Goal: Transaction & Acquisition: Purchase product/service

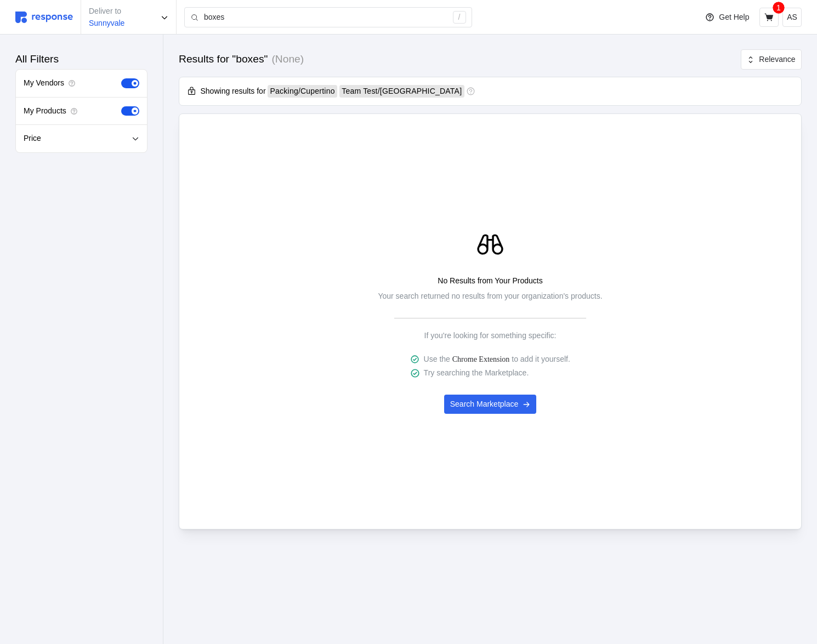
click at [481, 561] on div "Results for "boxes" (None) Relevance Showing results for Packing / Cupertino Te…" at bounding box center [489, 305] width 653 height 541
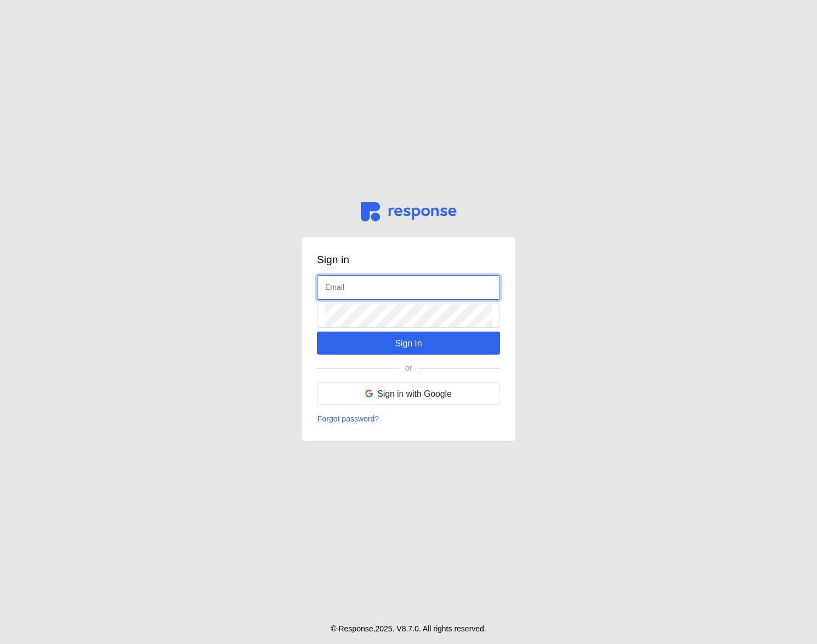
click at [367, 282] on input "text" at bounding box center [408, 288] width 167 height 24
type input "admin@tryresponse.com"
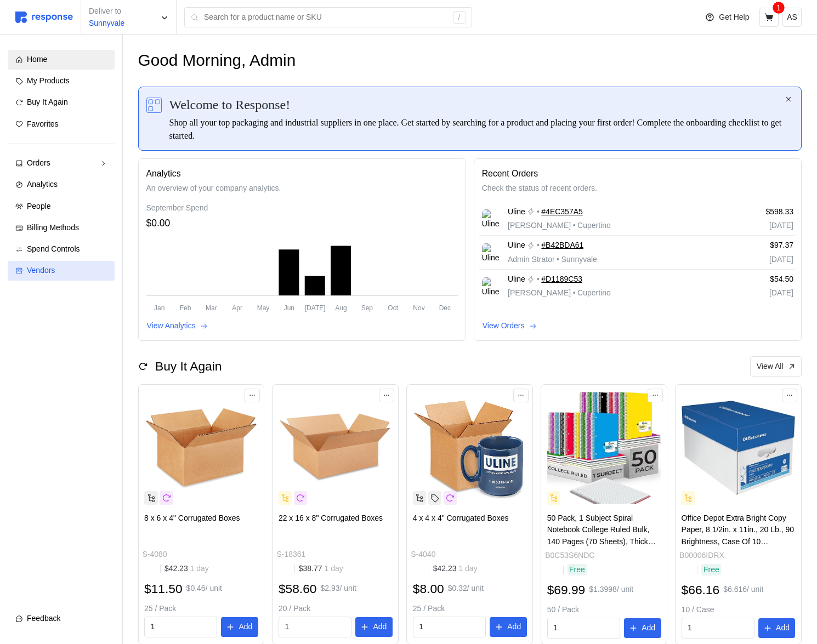
click at [53, 264] on link "Vendors" at bounding box center [61, 271] width 107 height 20
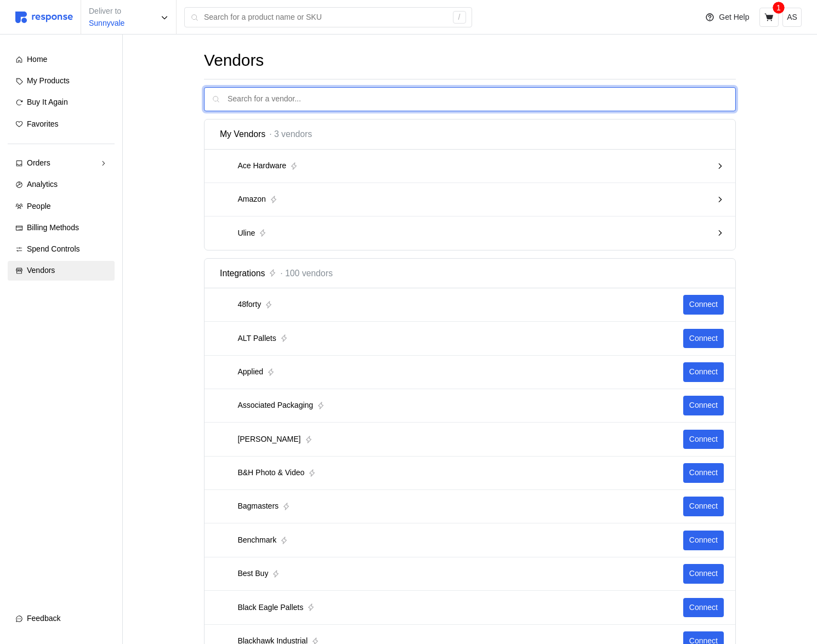
click at [583, 93] on input "text" at bounding box center [477, 100] width 500 height 24
click at [667, 129] on p "Add new vendor called "Test Vendor"" at bounding box center [656, 131] width 125 height 12
type input "Test Vendor"
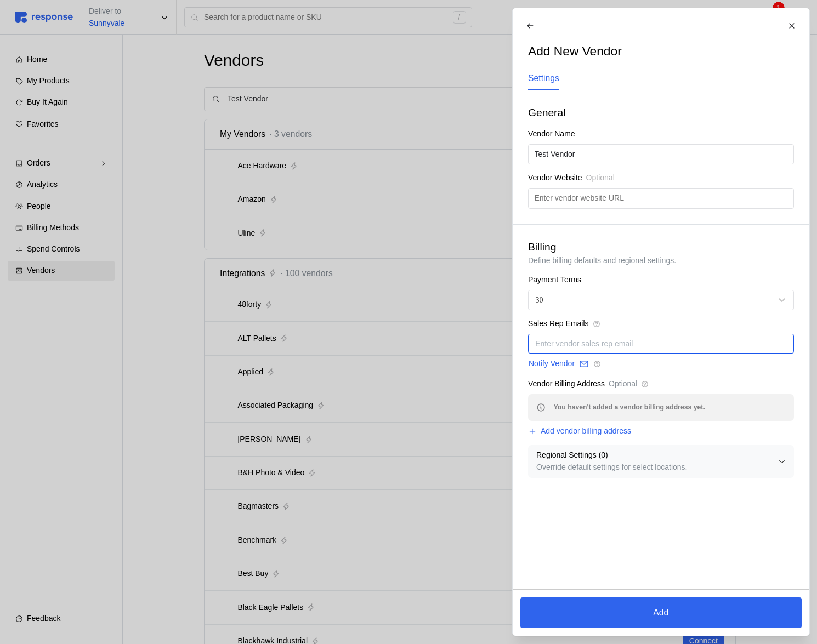
click at [578, 343] on input "text" at bounding box center [660, 344] width 251 height 12
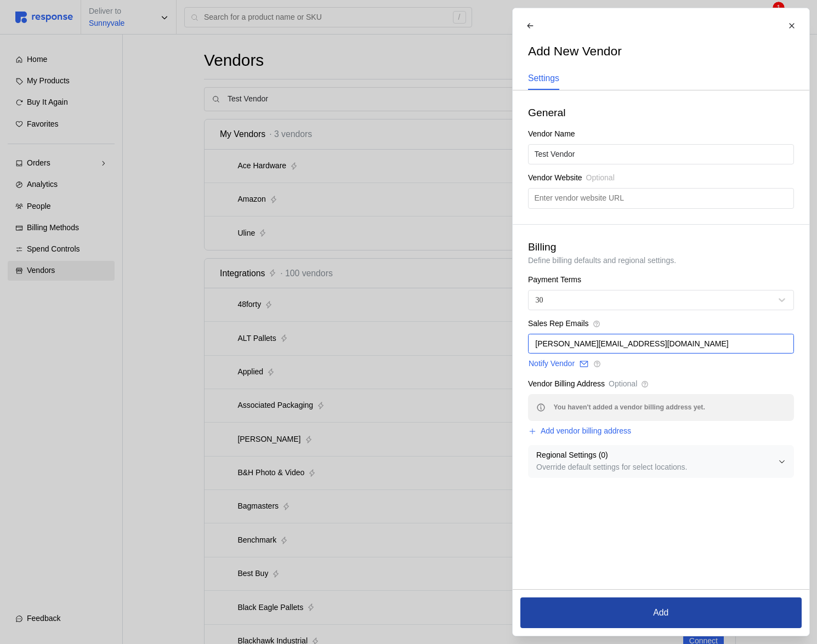
type input "kristina+10@tryresponse.com"
click at [703, 610] on button "Add" at bounding box center [660, 612] width 281 height 31
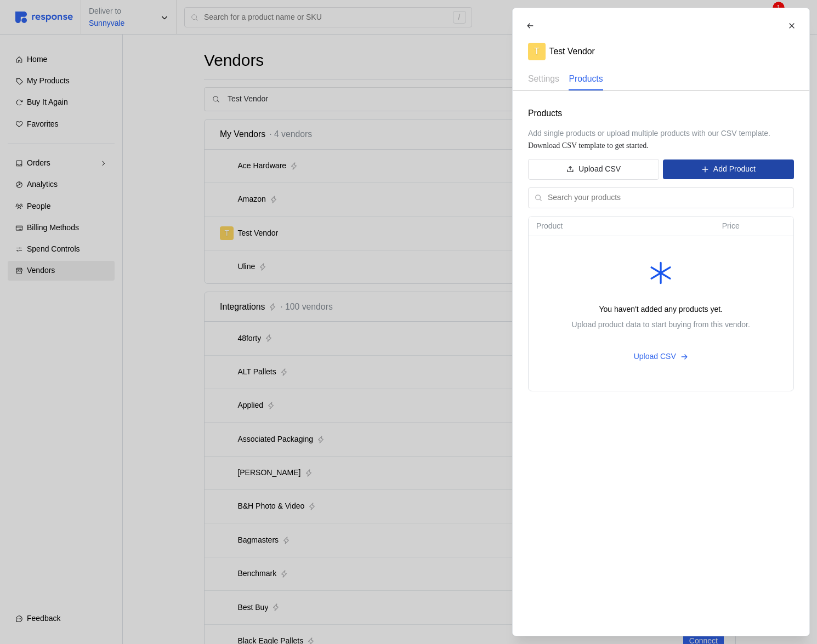
click at [710, 166] on button "Add Product" at bounding box center [728, 169] width 130 height 20
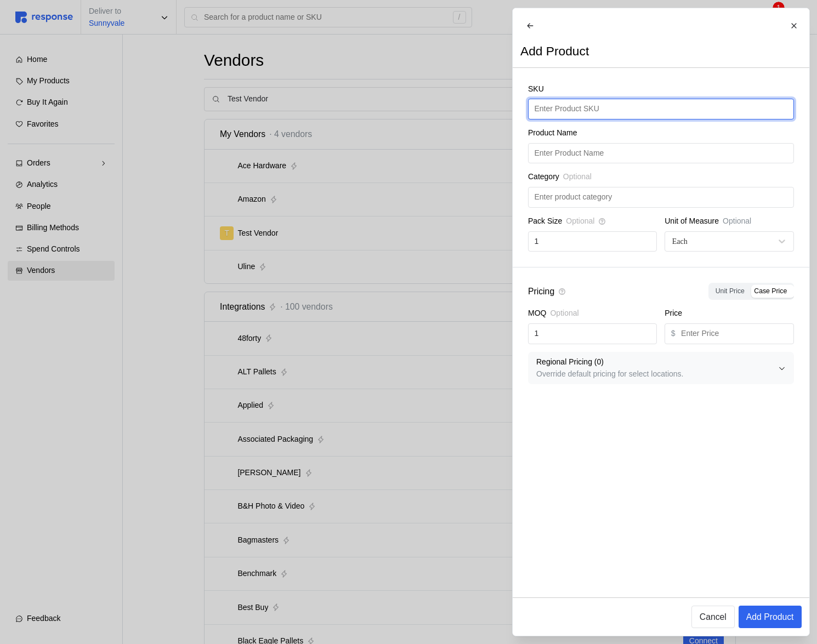
click at [592, 118] on input "text" at bounding box center [660, 109] width 253 height 20
type input "123456789"
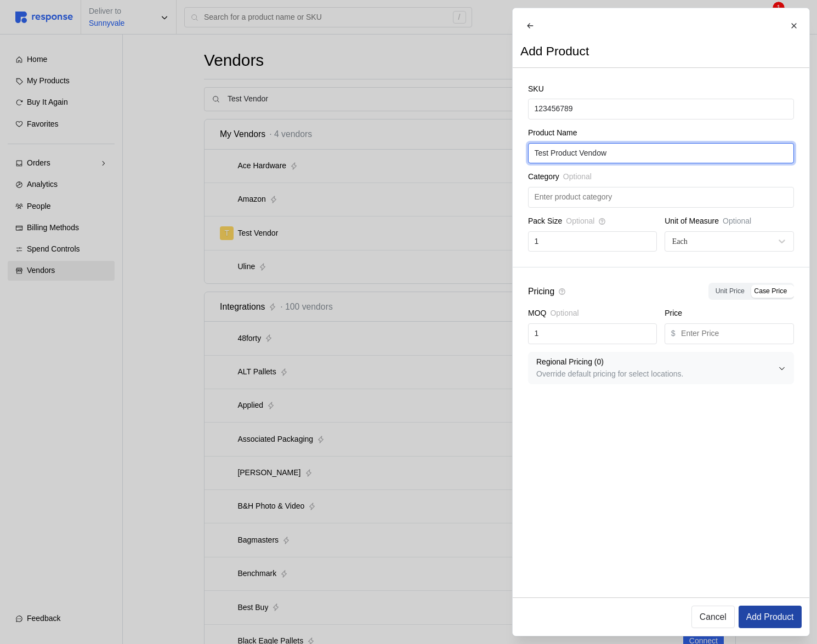
type input "Test Product Vendow"
click at [776, 618] on p "Add Product" at bounding box center [769, 617] width 48 height 14
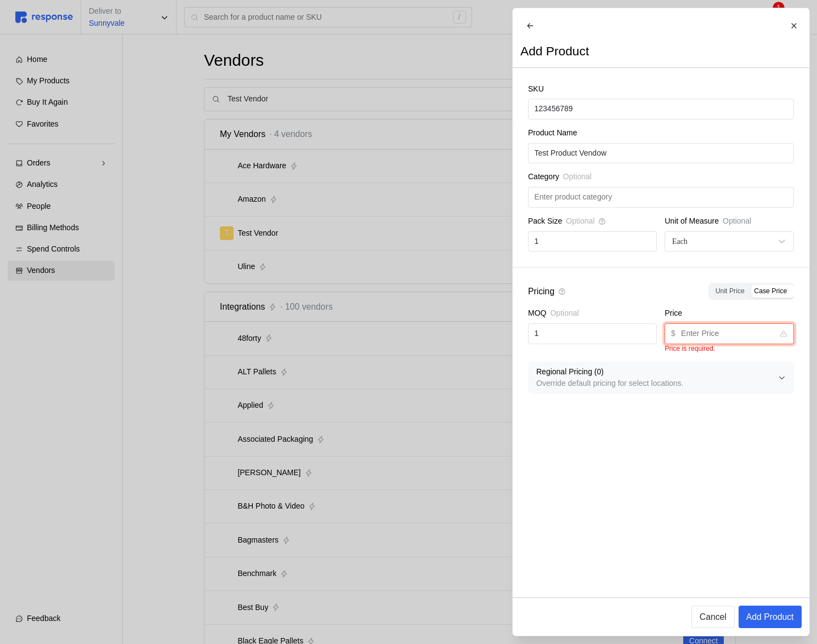
click at [714, 335] on input "text" at bounding box center [727, 334] width 93 height 20
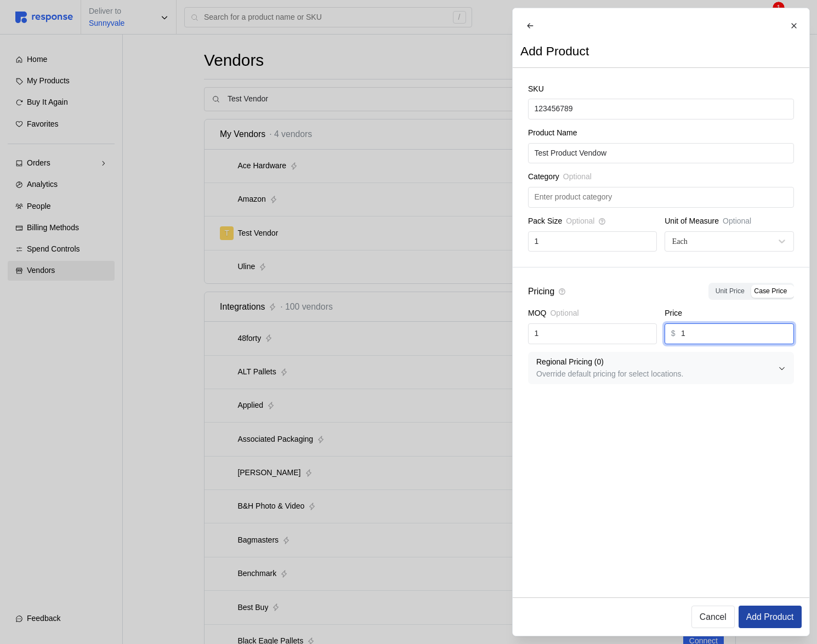
type input "1"
click at [778, 624] on button "Add Product" at bounding box center [769, 617] width 63 height 22
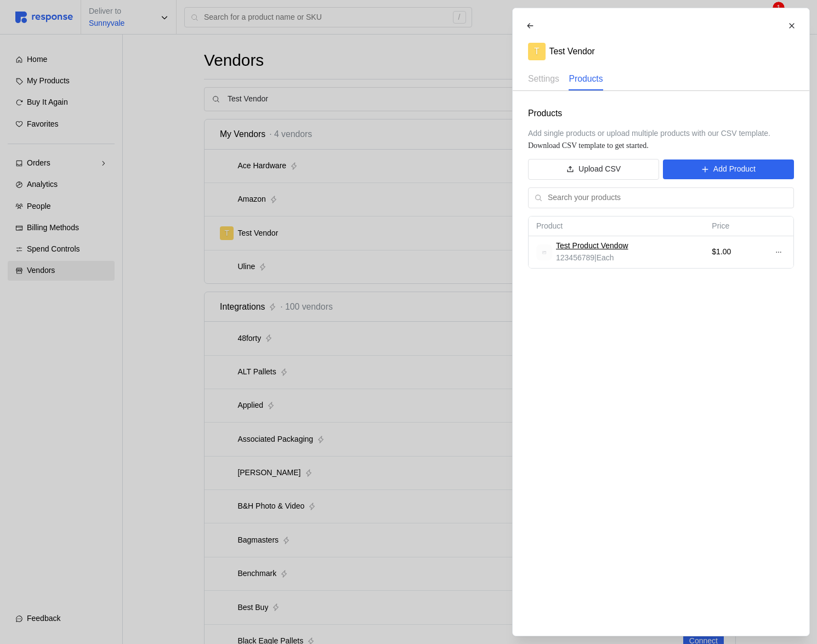
click at [344, 403] on div at bounding box center [408, 322] width 817 height 644
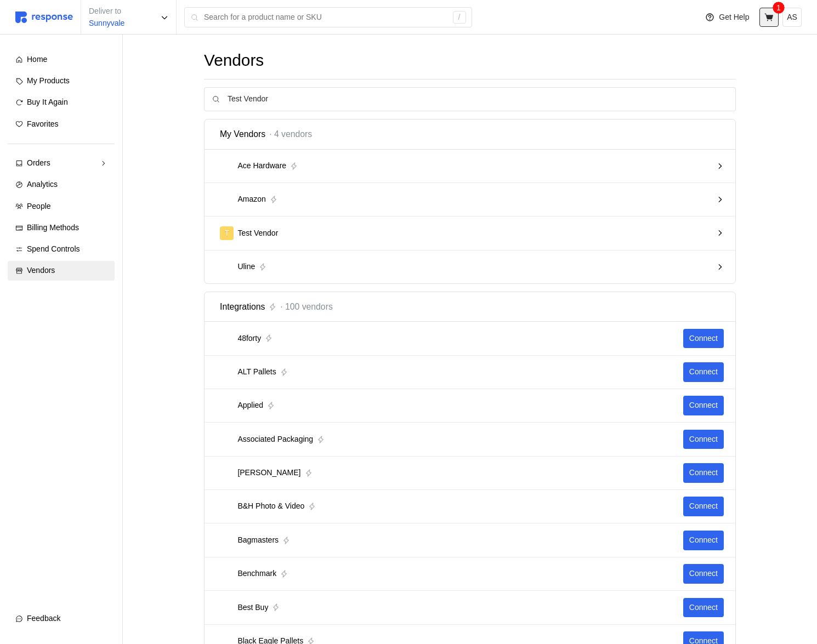
click at [770, 16] on icon at bounding box center [768, 17] width 9 height 8
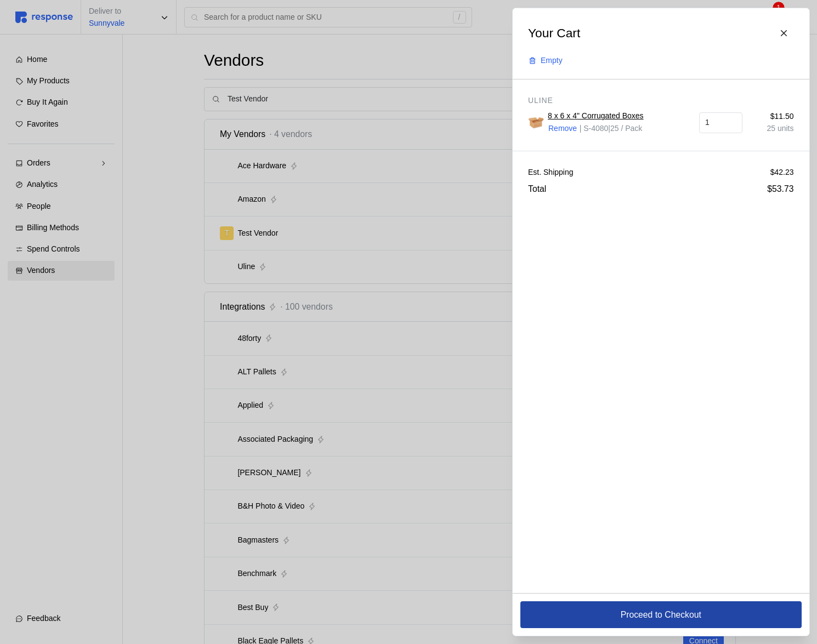
click at [673, 609] on p "Proceed to Checkout" at bounding box center [660, 615] width 81 height 14
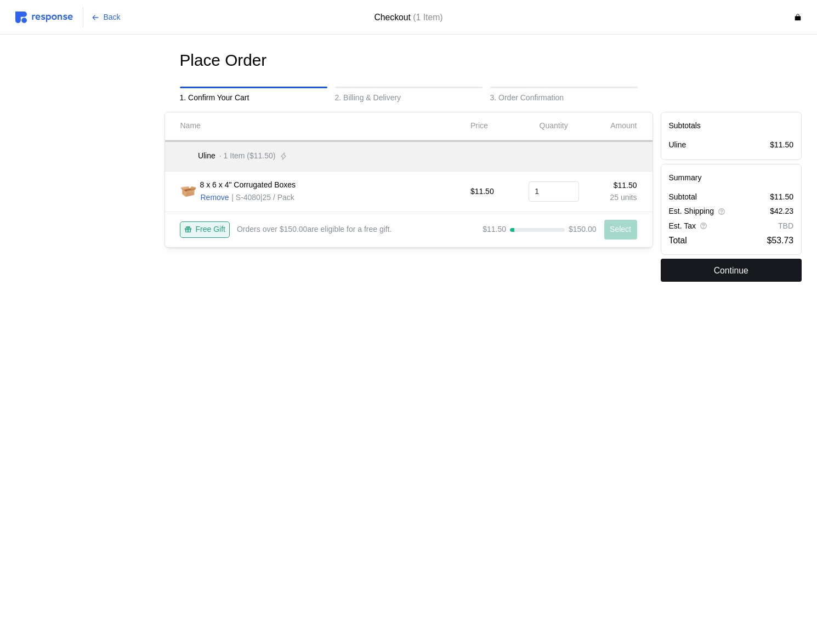
click at [731, 267] on p "Continue" at bounding box center [731, 271] width 35 height 14
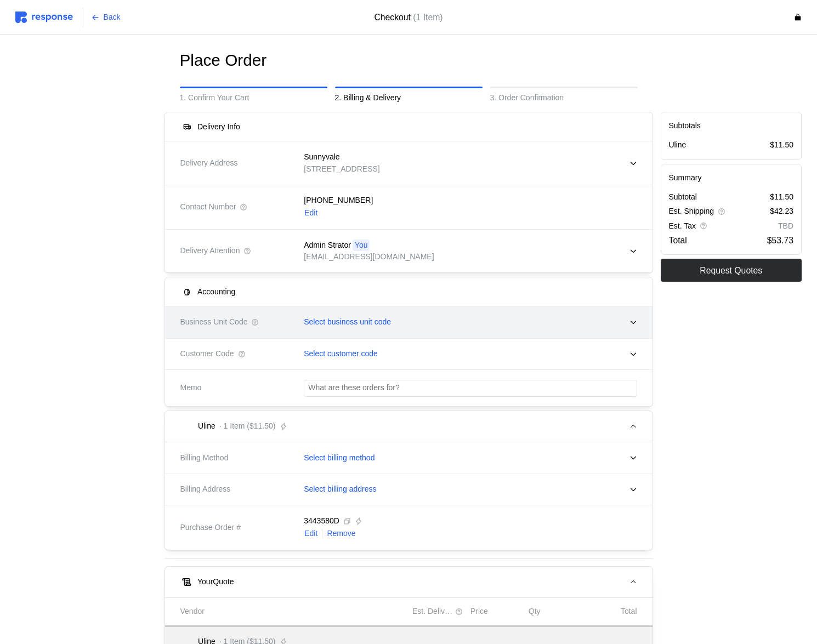
click at [383, 316] on p "Select business unit code" at bounding box center [347, 322] width 87 height 12
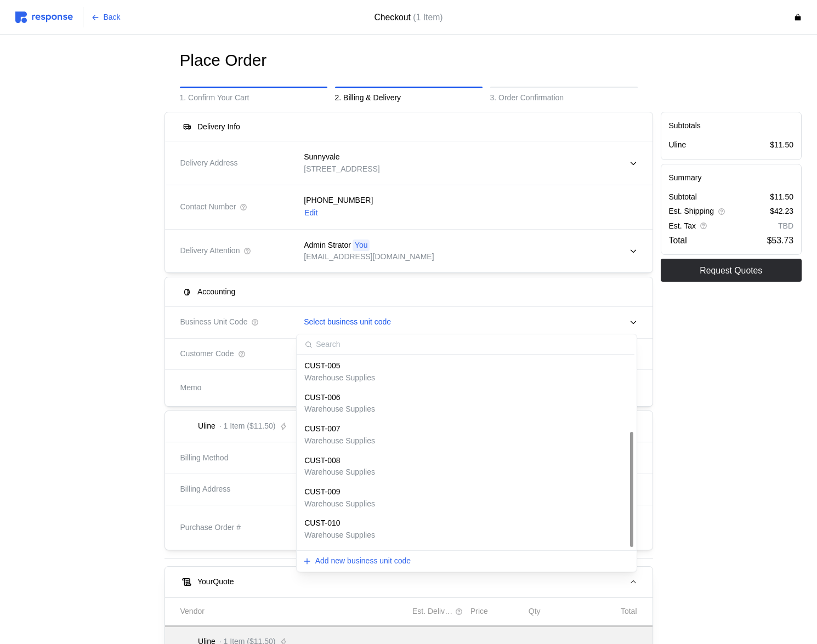
scroll to position [406, 0]
click at [381, 468] on div "BUTTERMILK-CODE All things butter" at bounding box center [466, 470] width 324 height 24
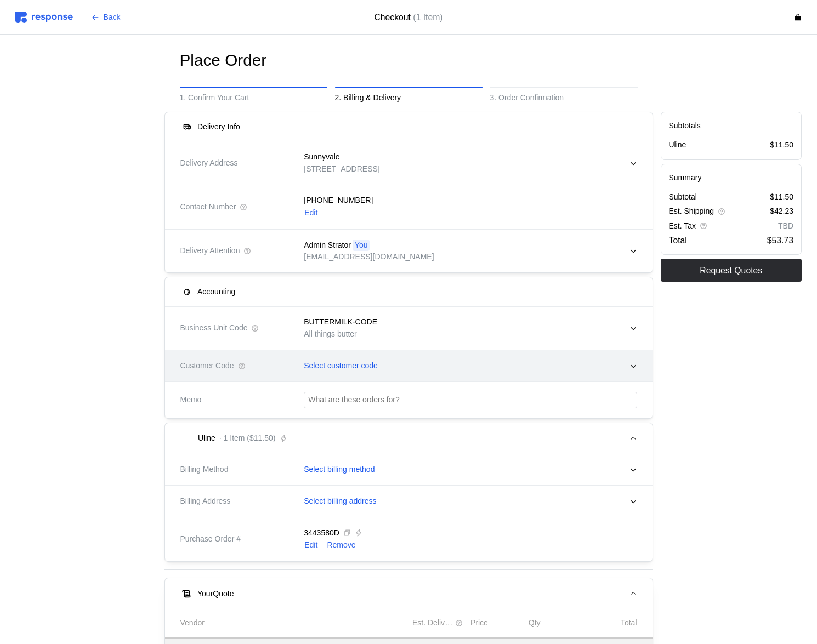
click at [364, 372] on div "Select customer code" at bounding box center [466, 365] width 340 height 27
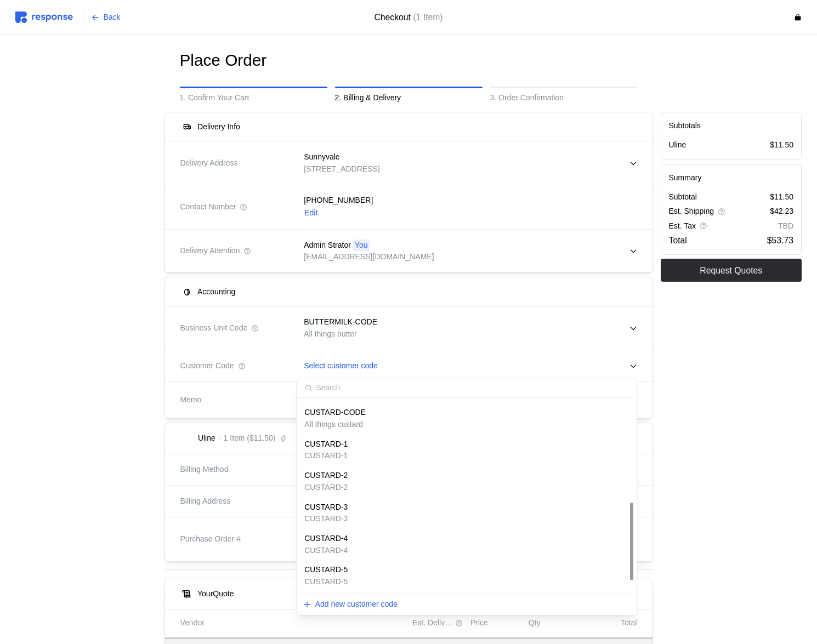
scroll to position [204, 0]
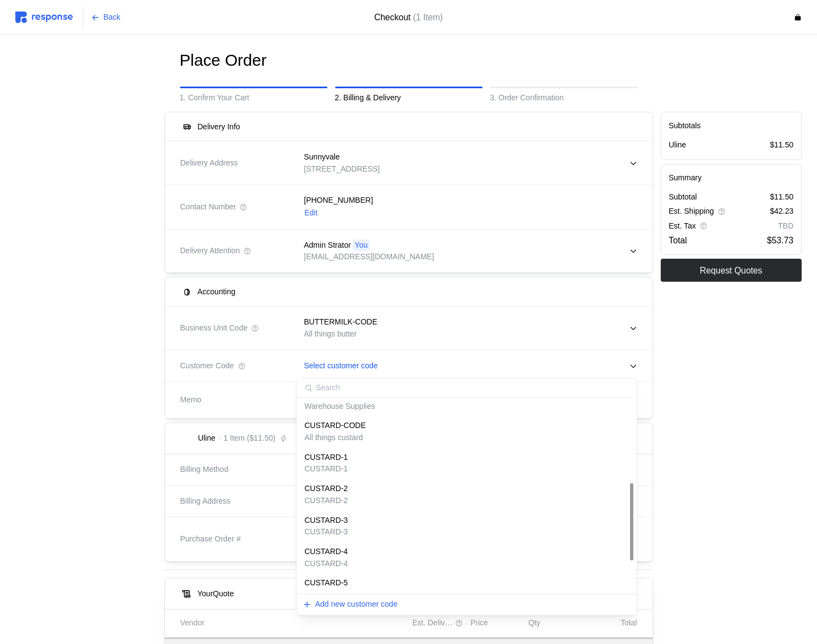
click at [375, 461] on div "CUSTARD-1 CUSTARD-1" at bounding box center [466, 464] width 324 height 24
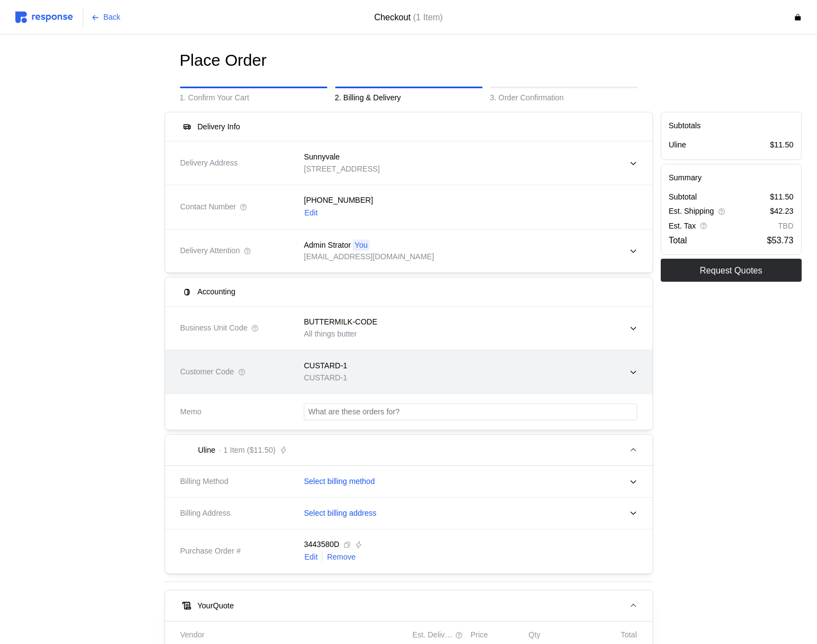
click at [386, 374] on div "CUSTARD-1 CUSTARD-1" at bounding box center [466, 371] width 340 height 39
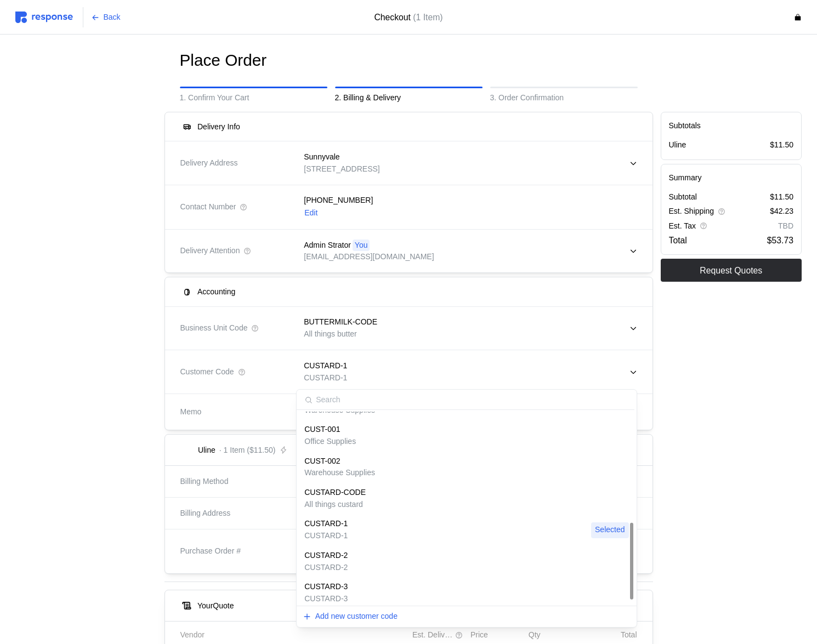
scroll to position [122, 0]
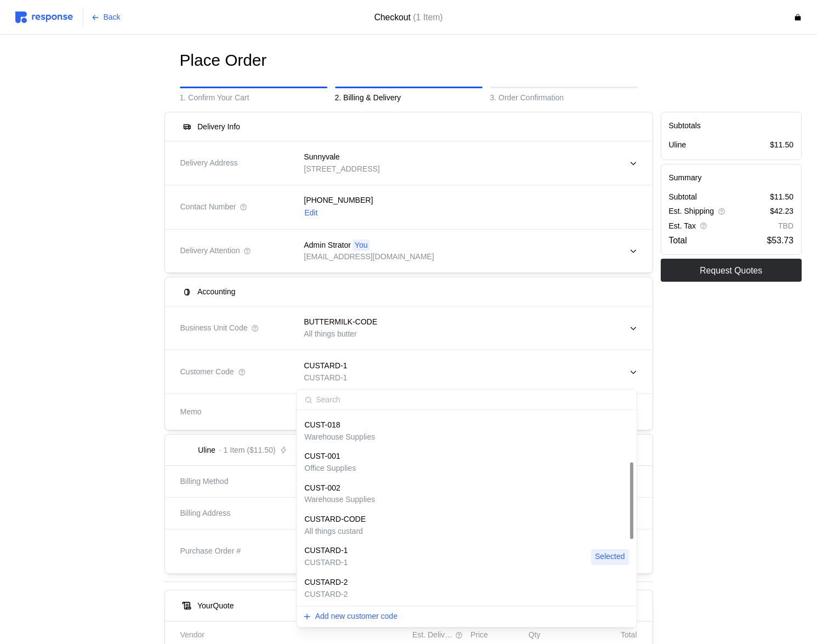
click at [373, 533] on div "CUSTARD-CODE All things custard" at bounding box center [466, 526] width 324 height 24
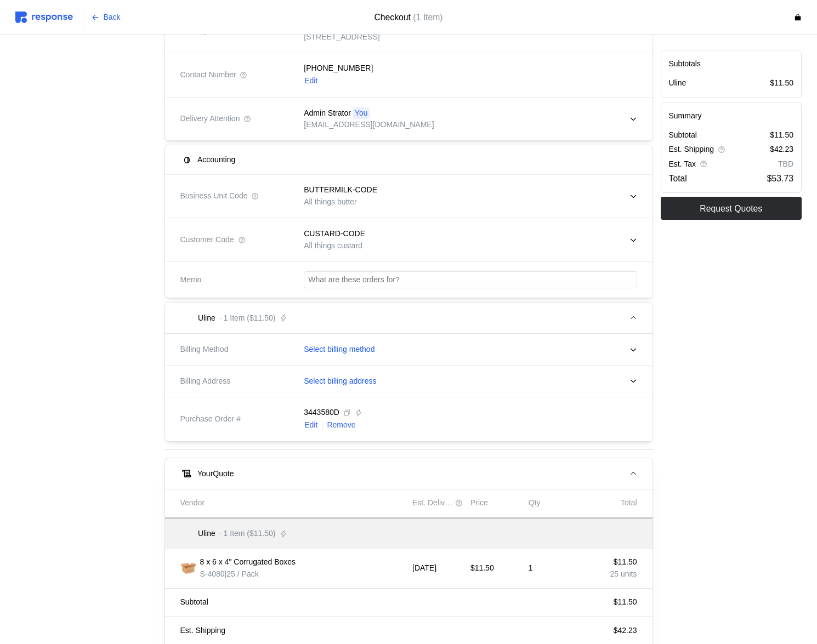
scroll to position [0, 0]
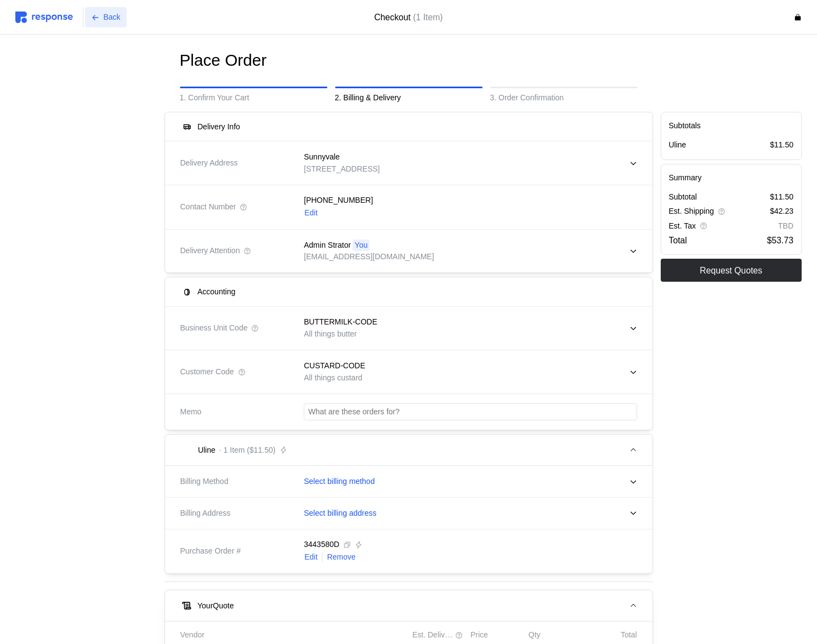
click at [117, 18] on p "Back" at bounding box center [112, 18] width 17 height 12
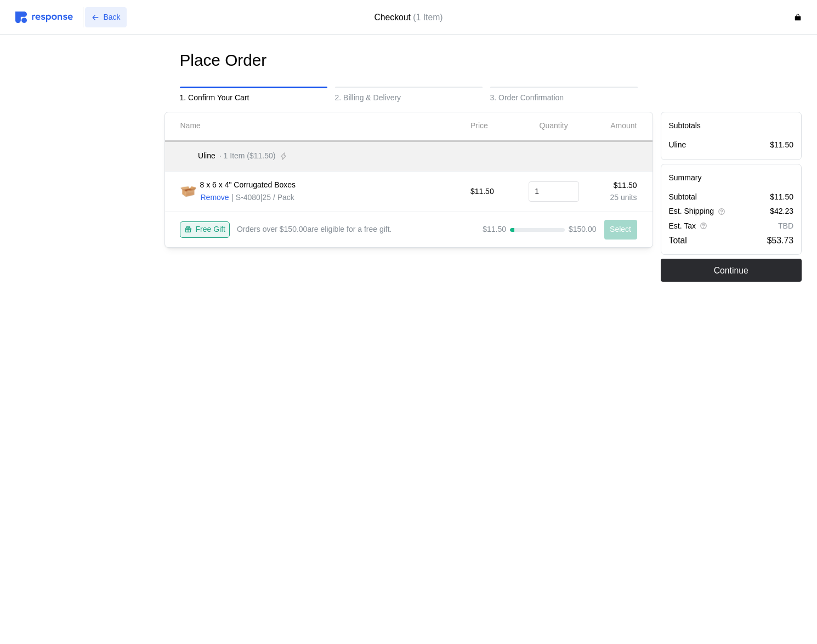
click at [117, 18] on p "Back" at bounding box center [112, 18] width 17 height 12
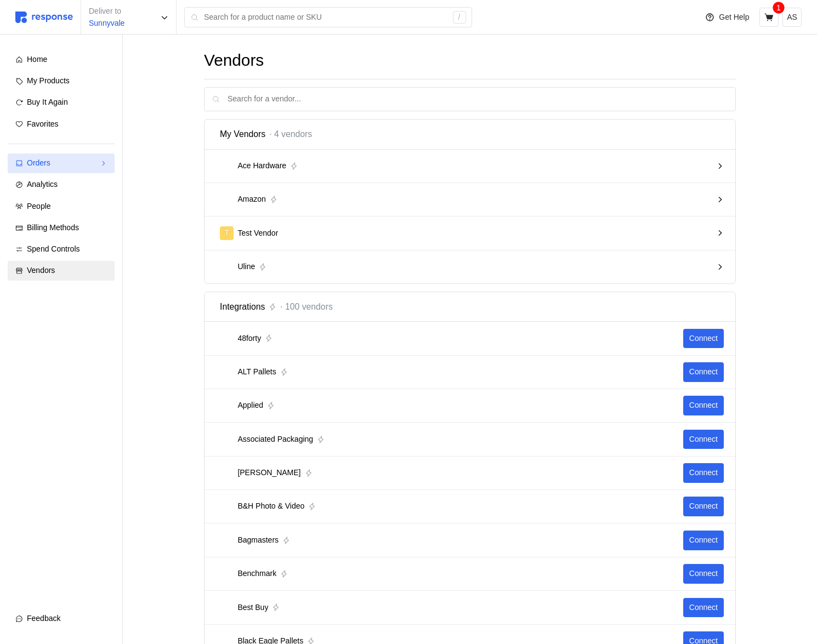
click at [79, 164] on div "Orders" at bounding box center [61, 163] width 69 height 12
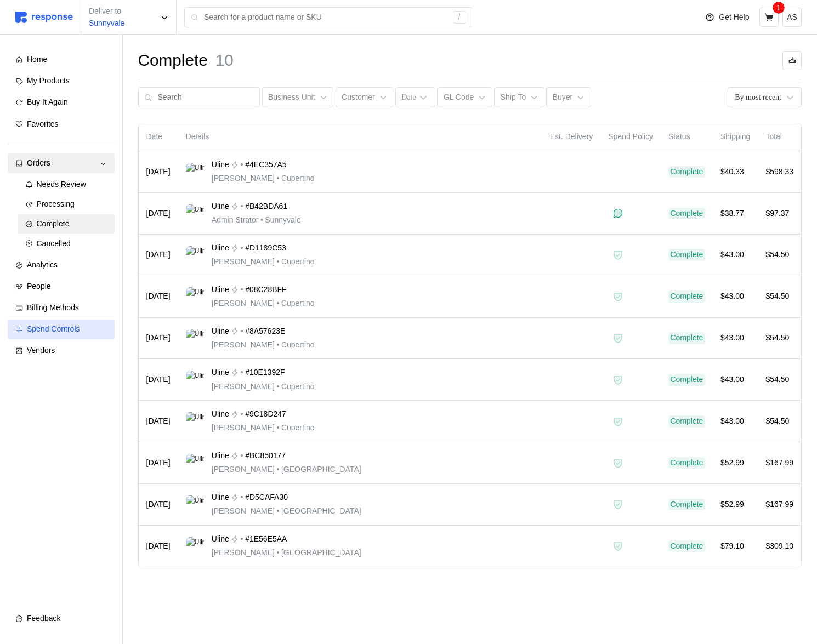
click at [77, 328] on span "Spend Controls" at bounding box center [53, 328] width 53 height 9
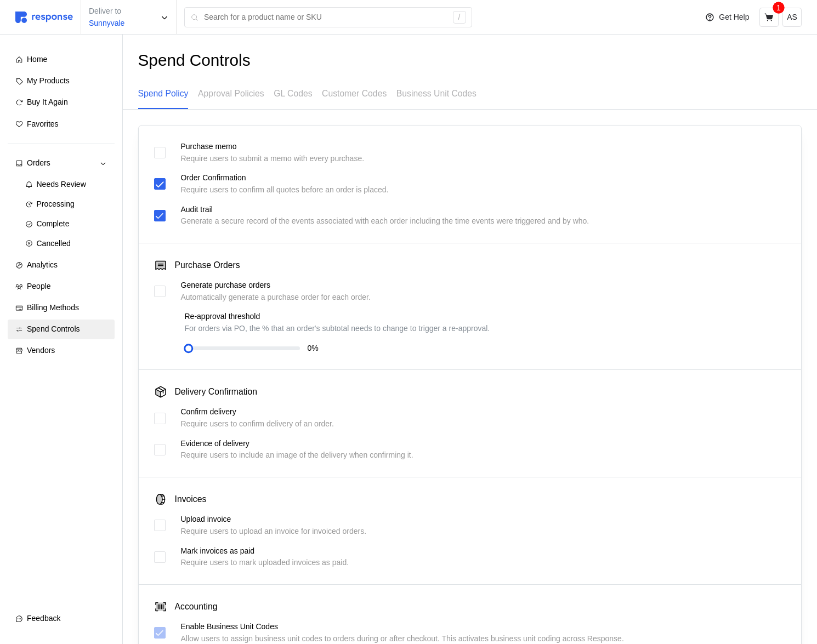
scroll to position [241, 0]
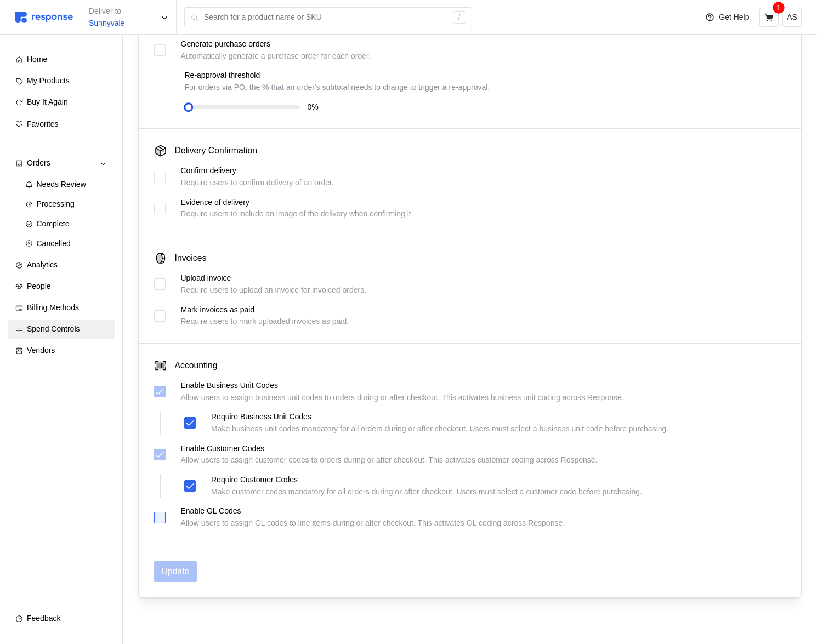
click at [159, 516] on div at bounding box center [160, 518] width 12 height 12
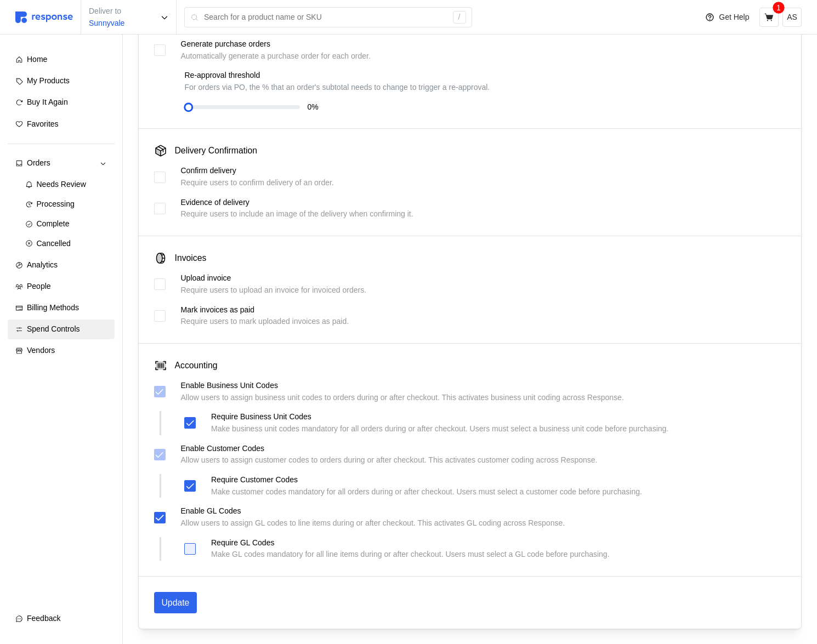
click at [193, 548] on div at bounding box center [190, 549] width 12 height 12
click at [188, 483] on icon at bounding box center [190, 486] width 10 height 10
click at [162, 453] on icon at bounding box center [160, 454] width 8 height 5
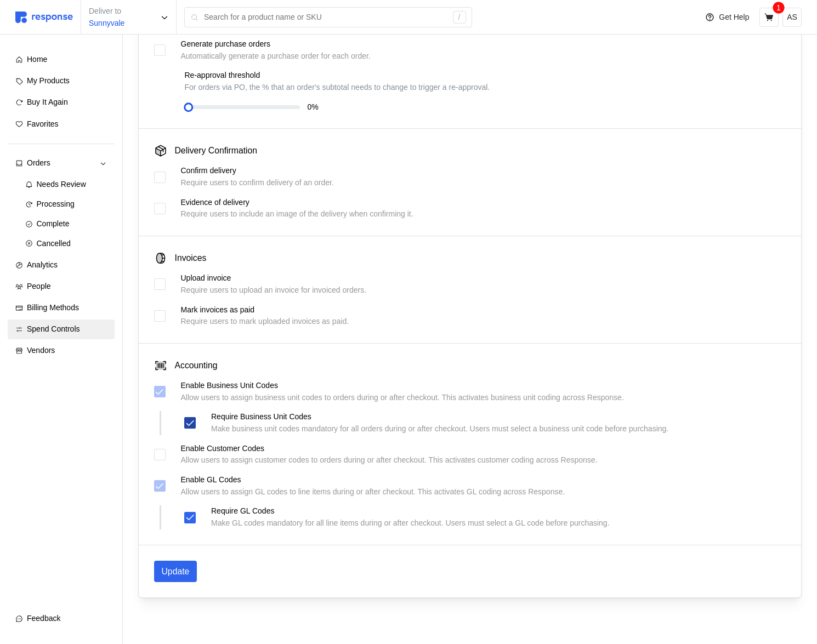
click at [191, 421] on icon at bounding box center [190, 423] width 10 height 10
click at [161, 395] on icon at bounding box center [160, 392] width 10 height 10
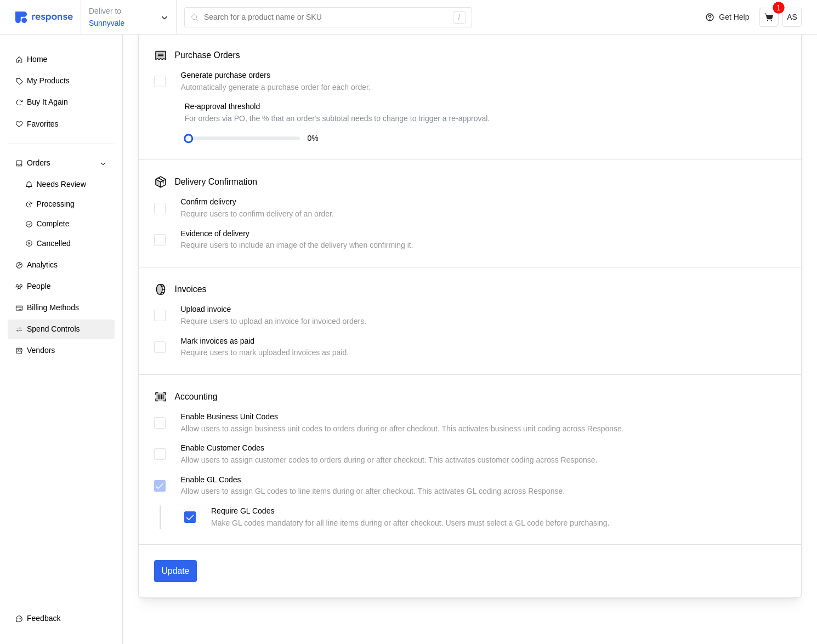
click at [180, 559] on div "Update" at bounding box center [470, 571] width 663 height 52
click at [178, 574] on p "Update" at bounding box center [176, 571] width 28 height 14
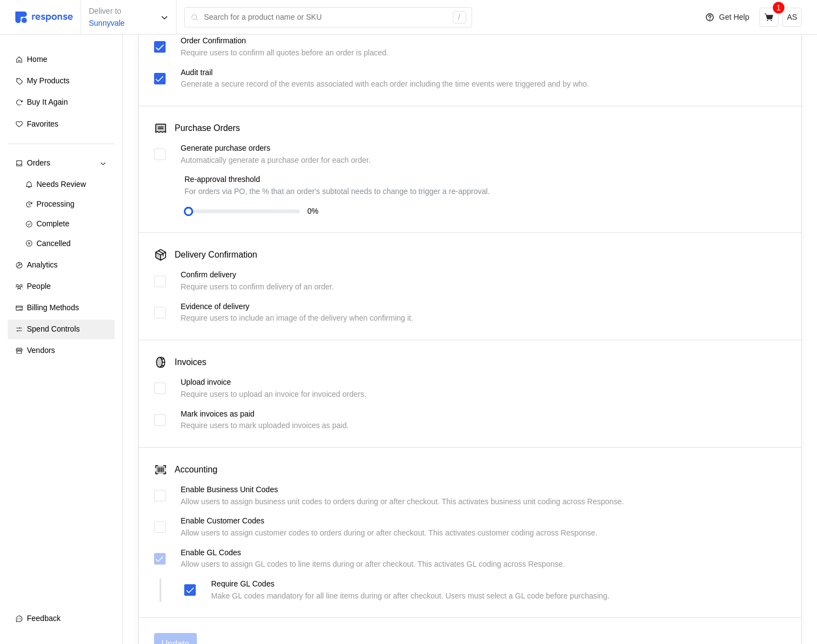
scroll to position [0, 0]
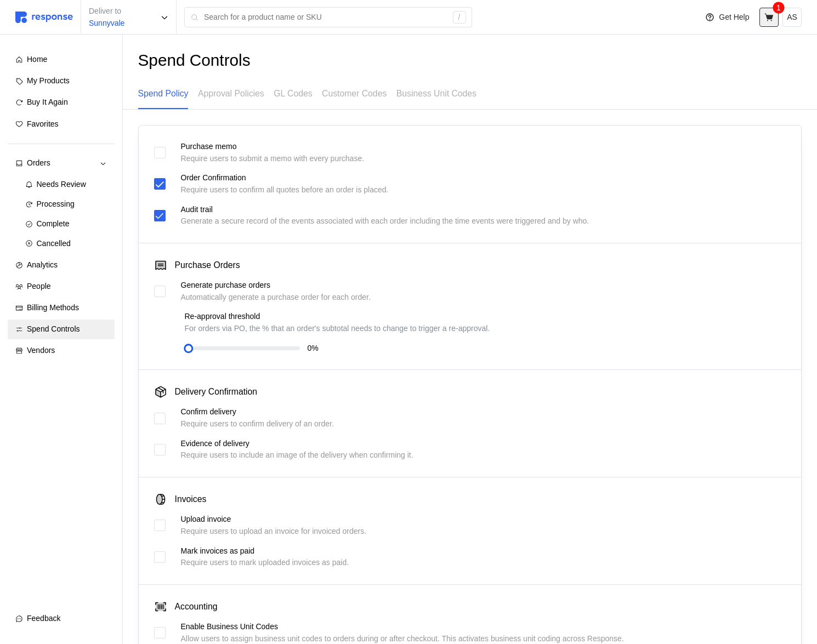
click at [768, 14] on icon at bounding box center [769, 18] width 10 height 10
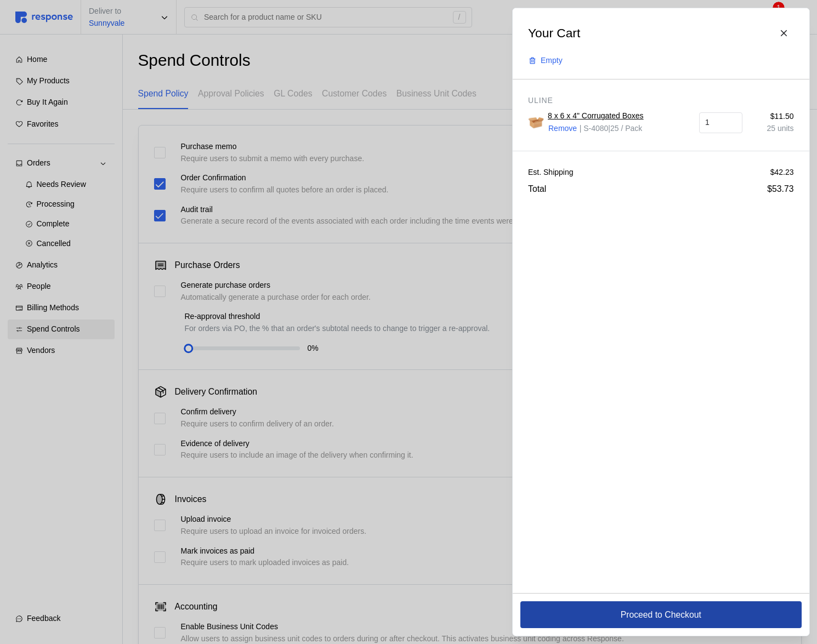
click at [593, 608] on button "Proceed to Checkout" at bounding box center [660, 614] width 281 height 27
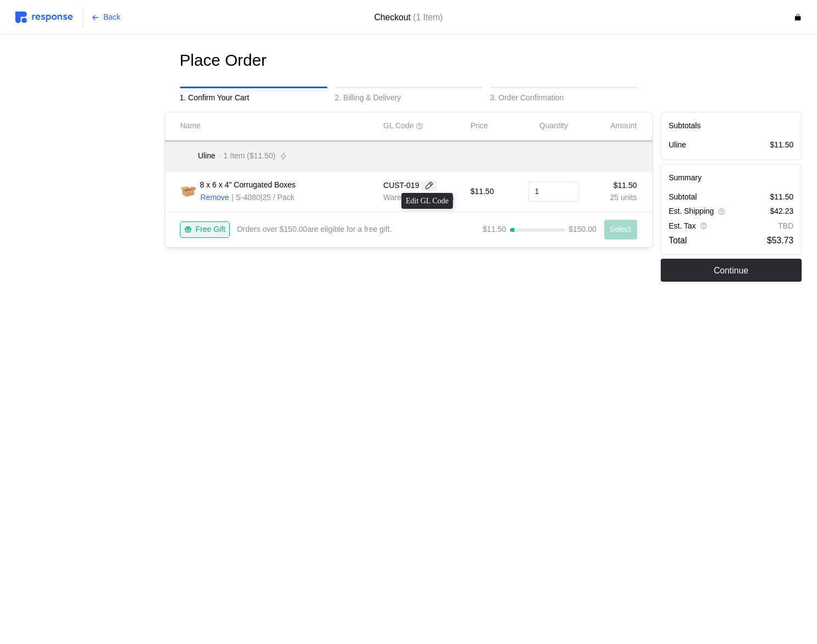
click at [429, 182] on icon at bounding box center [429, 186] width 8 height 8
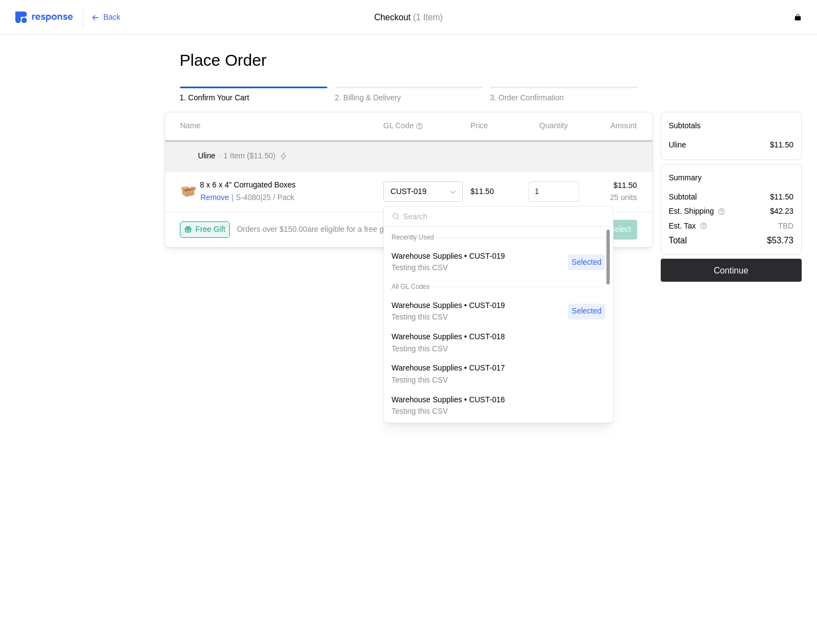
click at [454, 266] on p "Testing this CSV" at bounding box center [447, 268] width 113 height 12
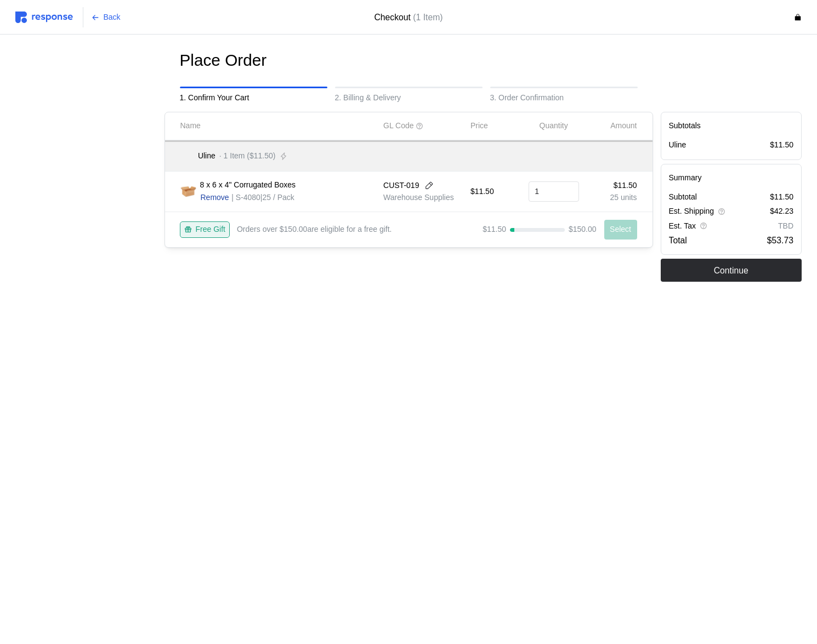
click at [210, 196] on p "Remove" at bounding box center [215, 198] width 28 height 12
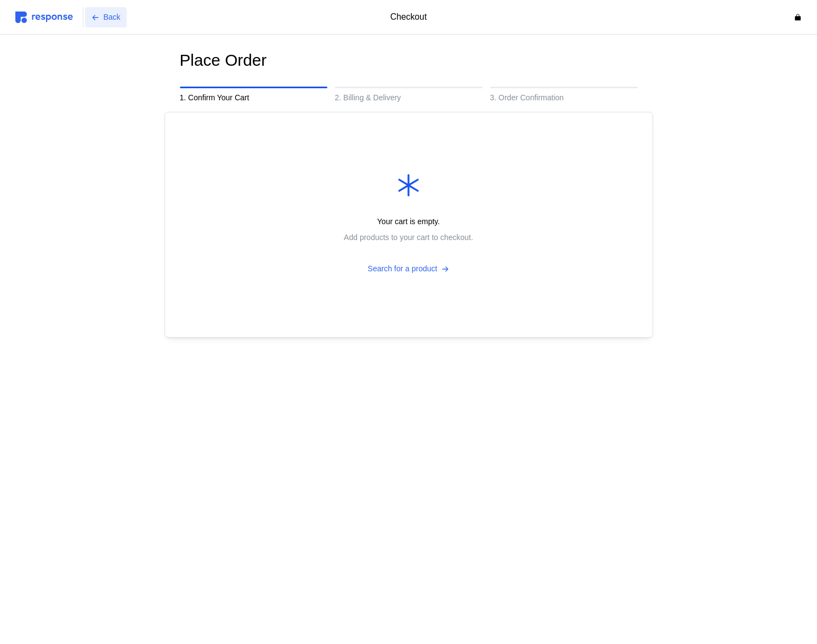
click at [121, 18] on button "Back" at bounding box center [106, 17] width 42 height 21
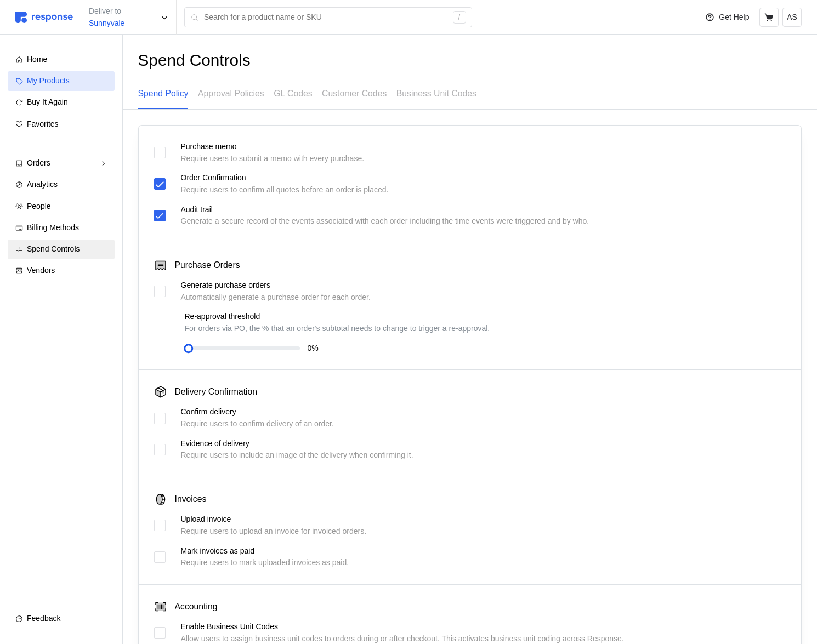
click at [106, 84] on div "My Products" at bounding box center [67, 81] width 80 height 12
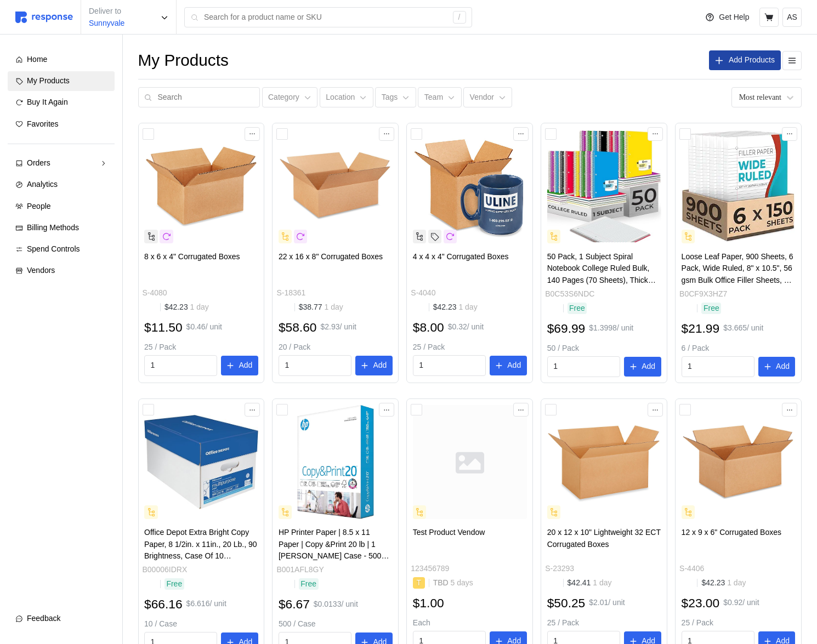
click at [724, 61] on button "Add Products" at bounding box center [745, 60] width 72 height 20
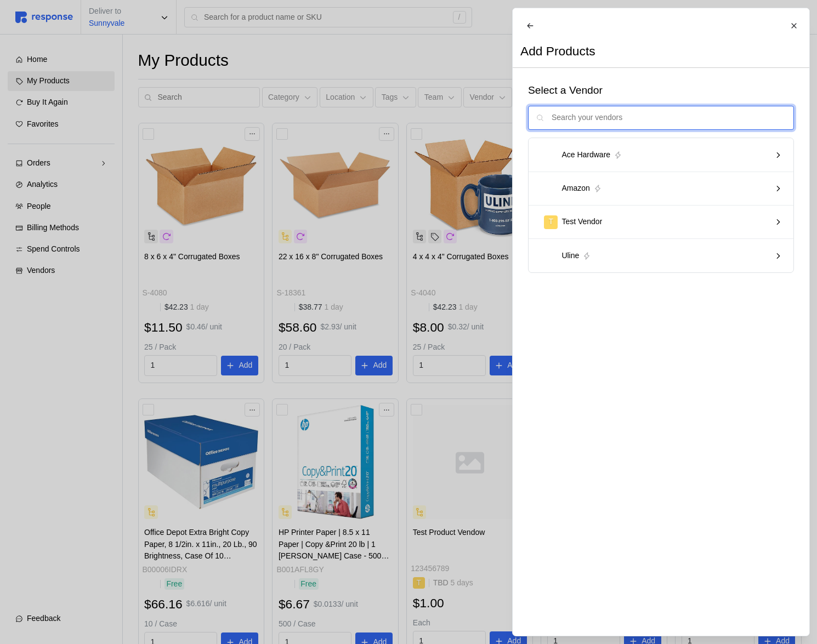
click at [603, 130] on input "text" at bounding box center [668, 118] width 234 height 24
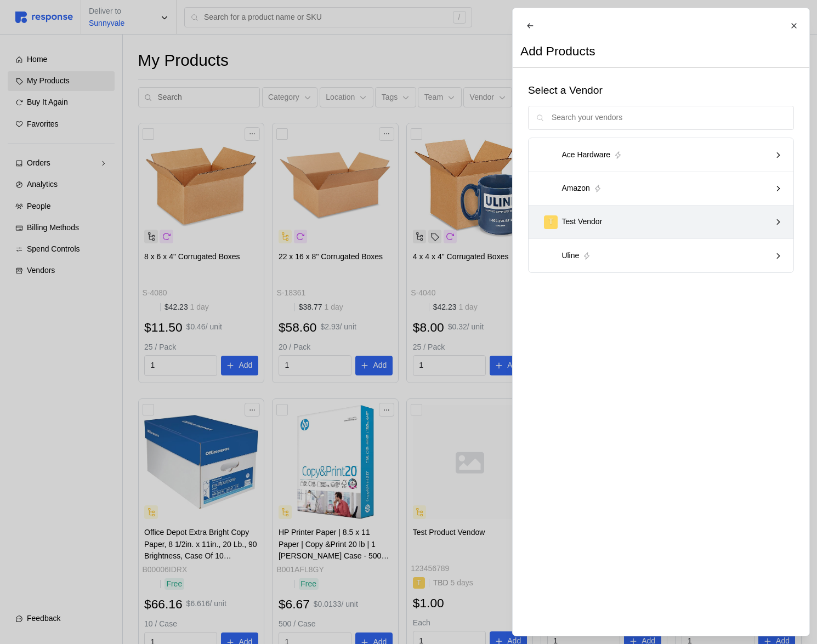
click at [590, 228] on p "Test Vendor" at bounding box center [581, 222] width 41 height 12
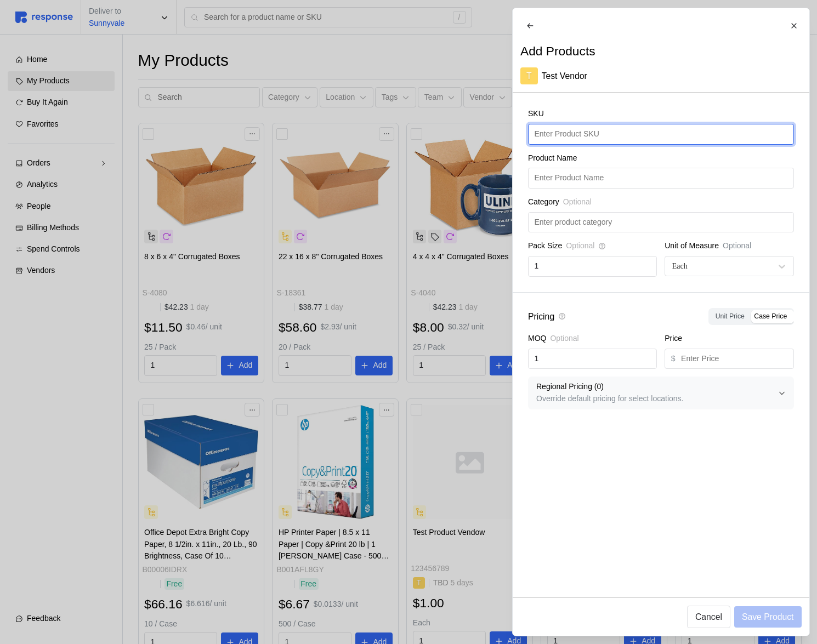
click at [584, 144] on input "text" at bounding box center [660, 134] width 253 height 20
click at [270, 141] on div at bounding box center [408, 322] width 817 height 644
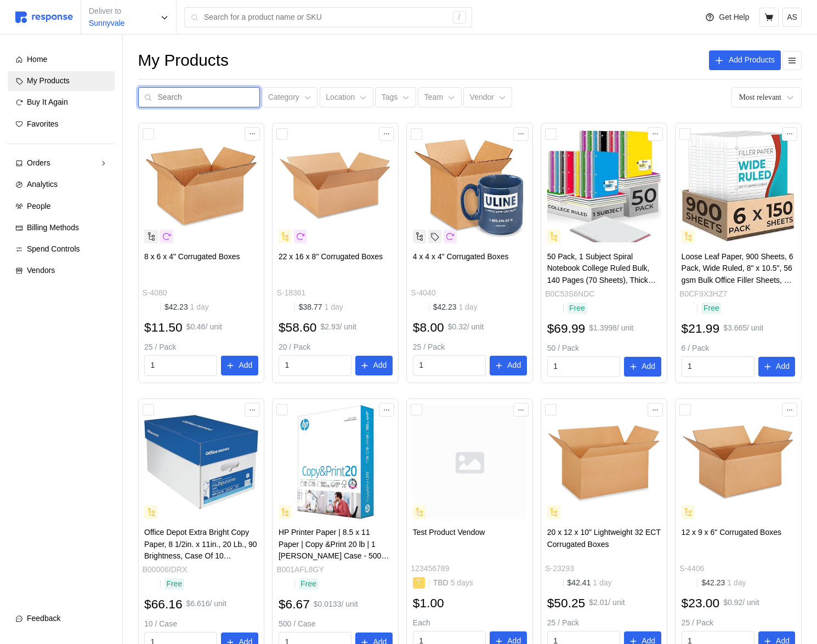
click at [207, 100] on input "text" at bounding box center [206, 98] width 96 height 20
type input "test product"
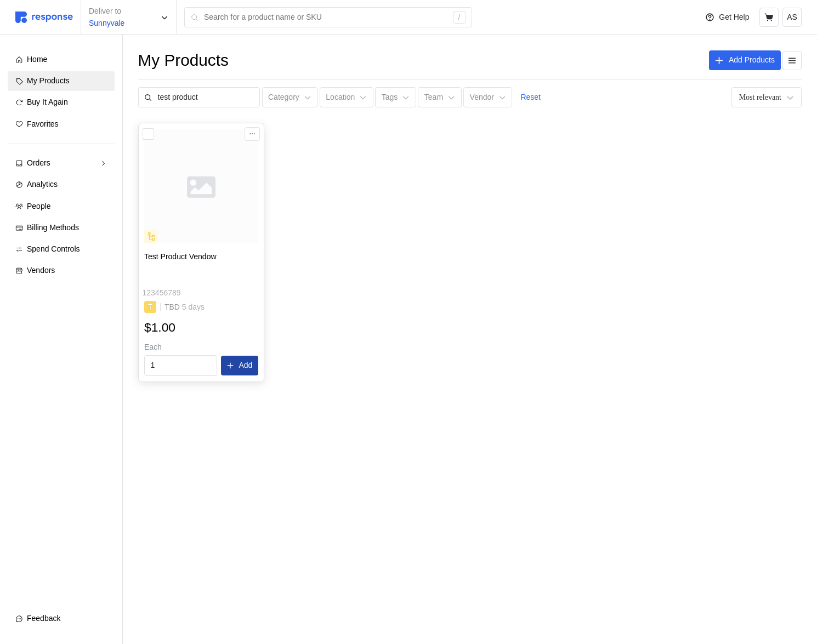
click at [238, 368] on p "Add" at bounding box center [245, 366] width 14 height 12
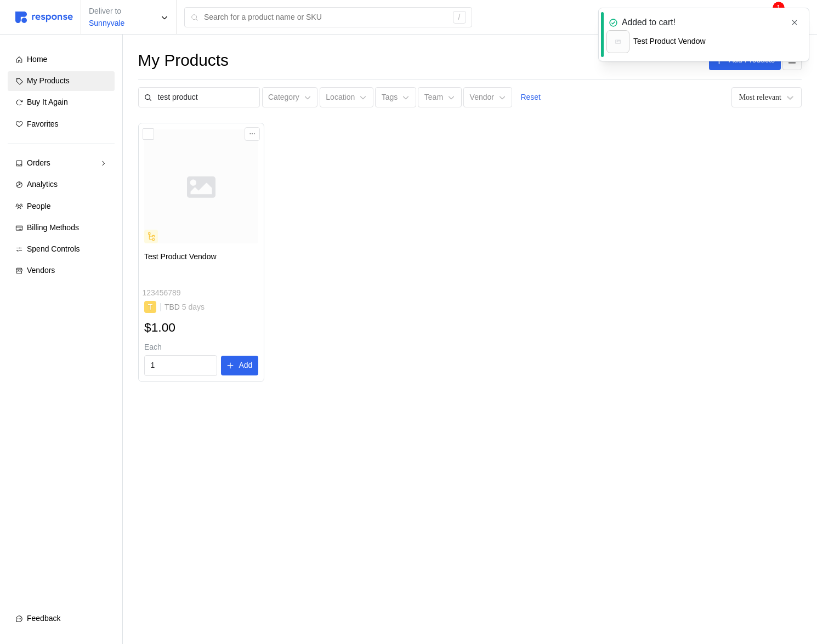
click at [794, 19] on icon "button" at bounding box center [794, 23] width 8 height 8
click at [775, 16] on button at bounding box center [768, 17] width 19 height 19
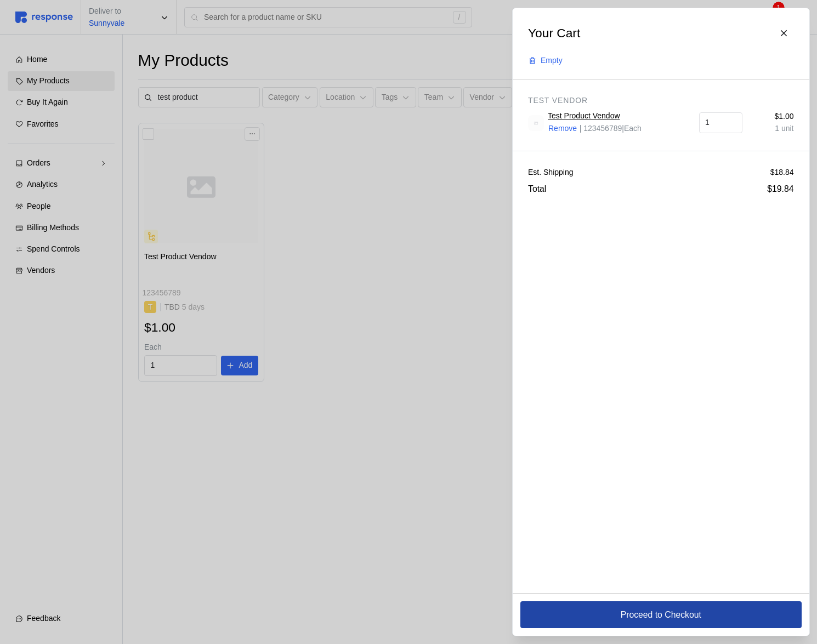
click at [632, 616] on p "Proceed to Checkout" at bounding box center [660, 615] width 81 height 14
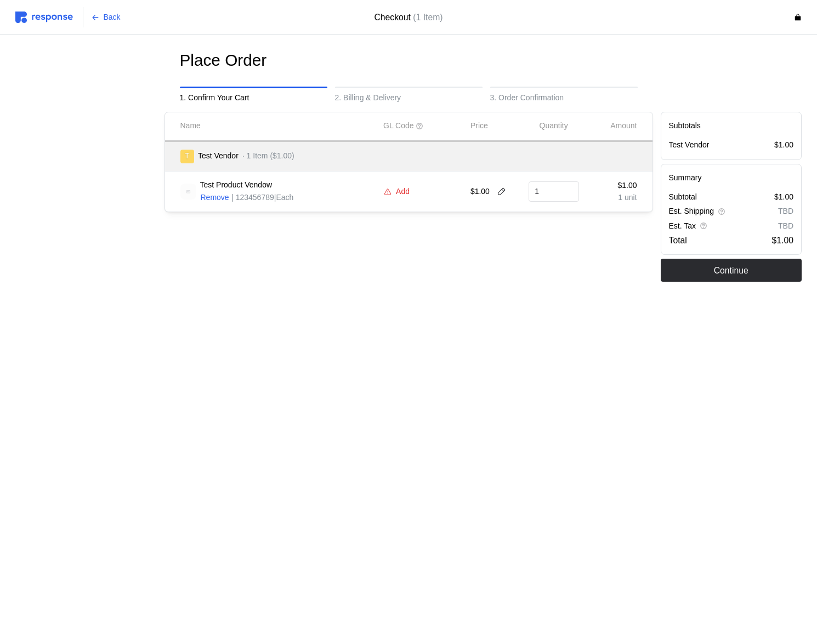
click at [400, 189] on p "Add" at bounding box center [403, 192] width 14 height 12
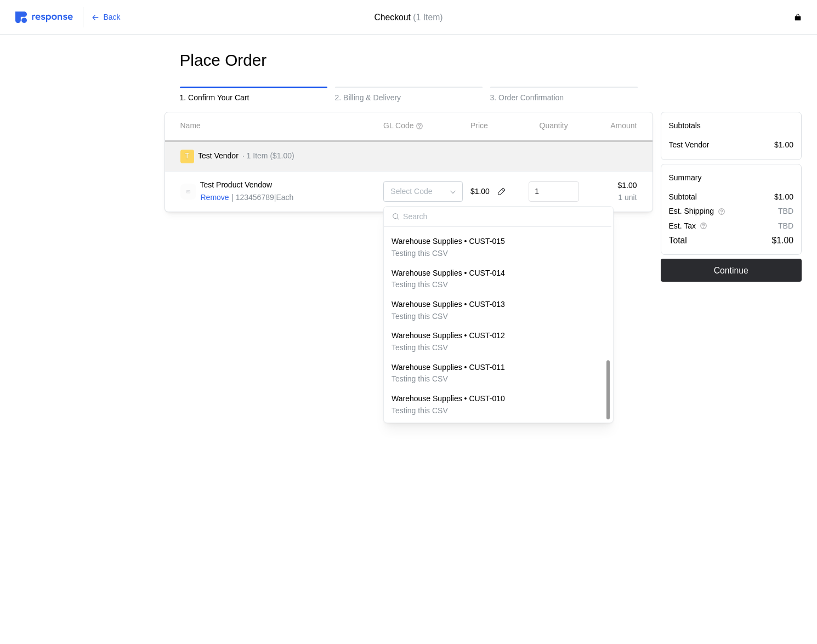
scroll to position [424, 0]
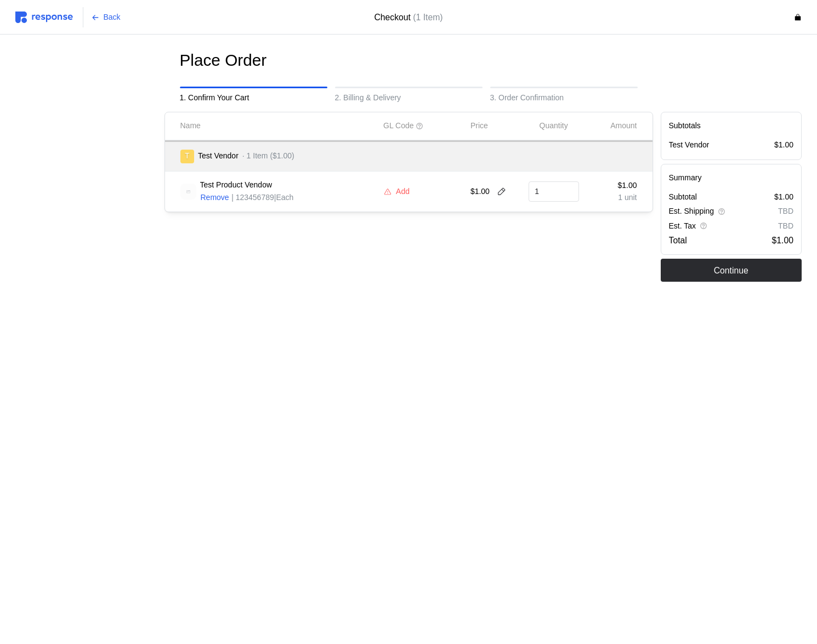
click at [224, 294] on div "Place Order 1. Confirm Your Cart 2. Billing & Delivery 3. Order Confirmation Na…" at bounding box center [408, 189] width 786 height 278
click at [63, 18] on img at bounding box center [44, 18] width 58 height 12
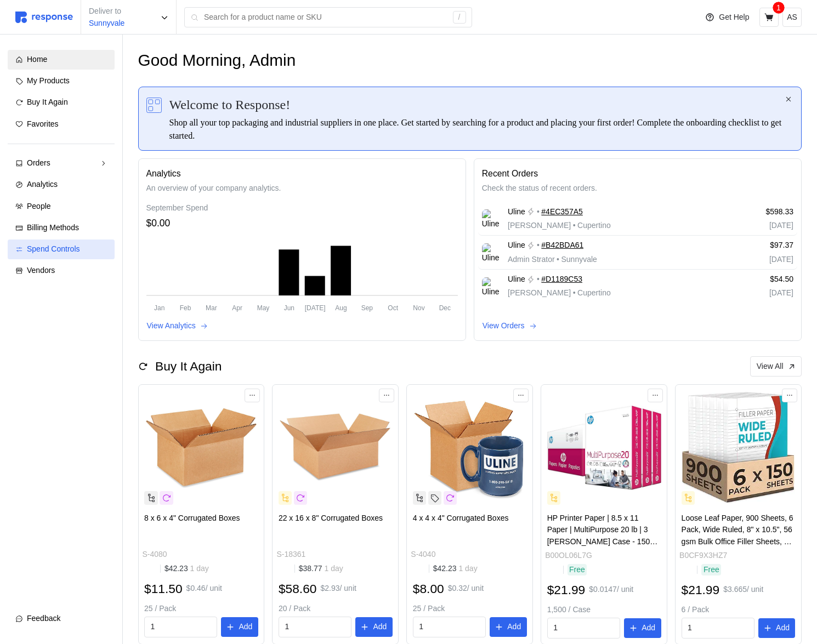
click at [84, 246] on div "Spend Controls" at bounding box center [67, 249] width 80 height 12
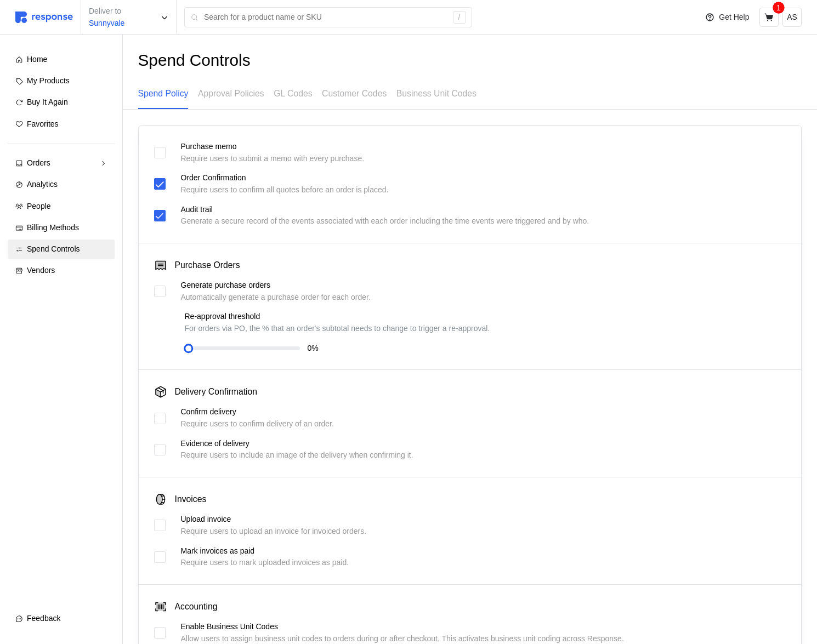
scroll to position [210, 0]
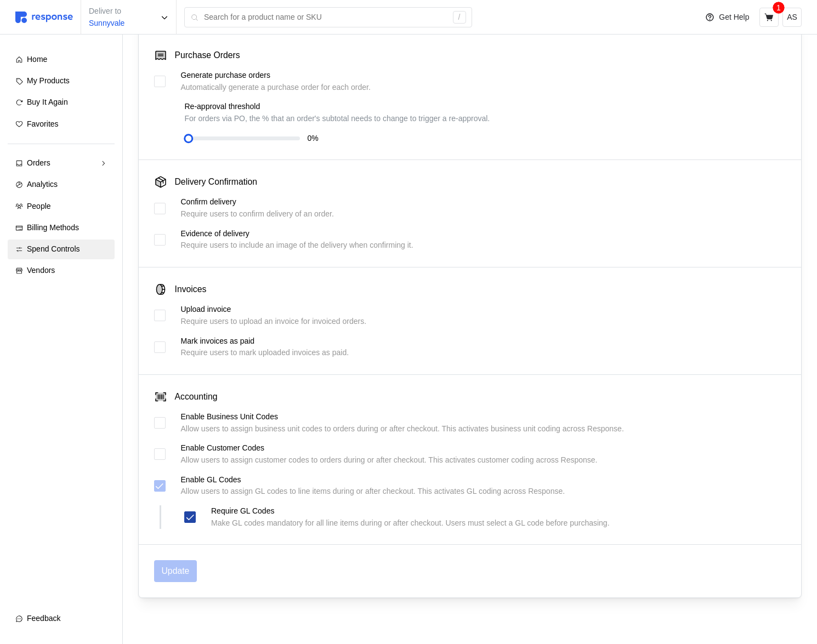
click at [192, 512] on icon at bounding box center [190, 517] width 10 height 10
click at [167, 487] on div "Enable GL Codes Allow users to assign GL codes to line items during or after ch…" at bounding box center [470, 486] width 632 height 24
click at [164, 487] on div at bounding box center [160, 486] width 12 height 12
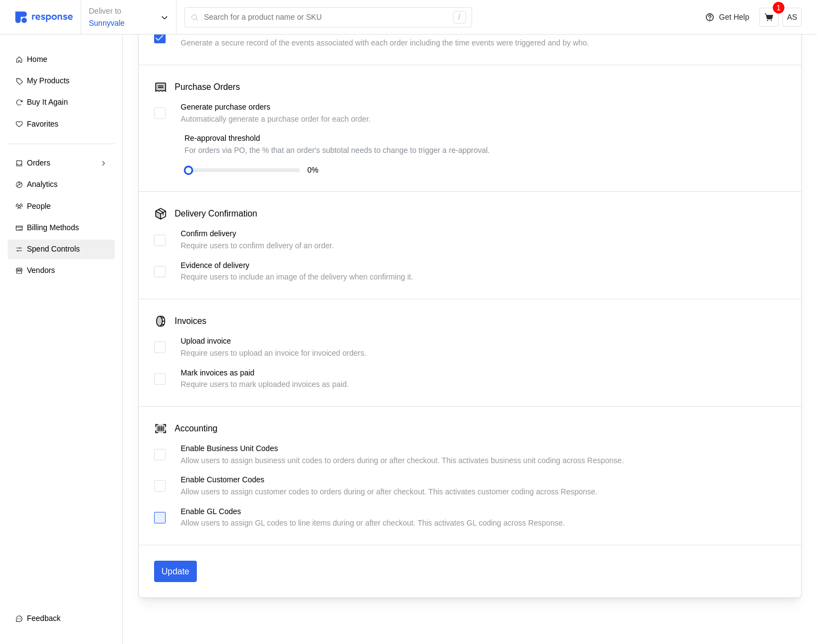
scroll to position [178, 0]
click at [180, 571] on p "Update" at bounding box center [176, 571] width 28 height 14
click at [769, 20] on icon at bounding box center [769, 18] width 10 height 10
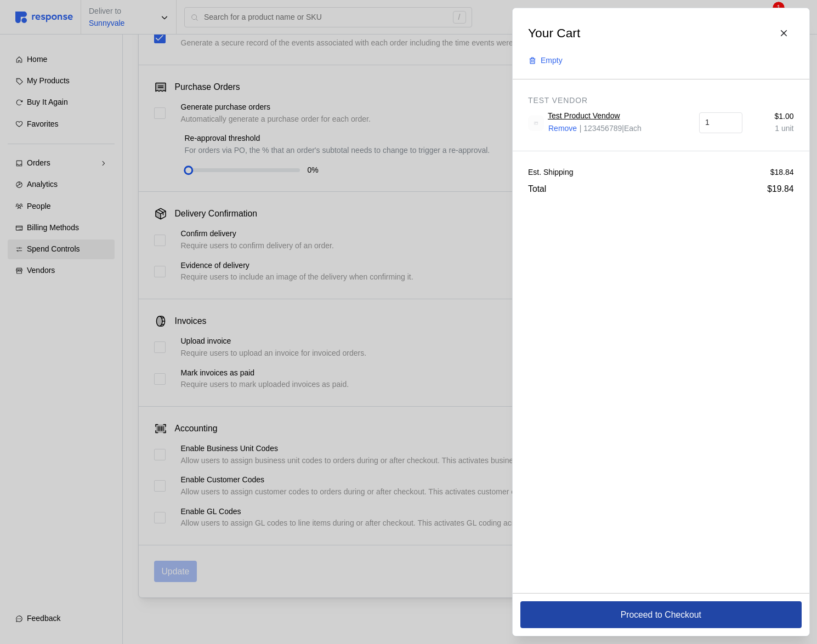
click at [612, 621] on button "Proceed to Checkout" at bounding box center [660, 614] width 281 height 27
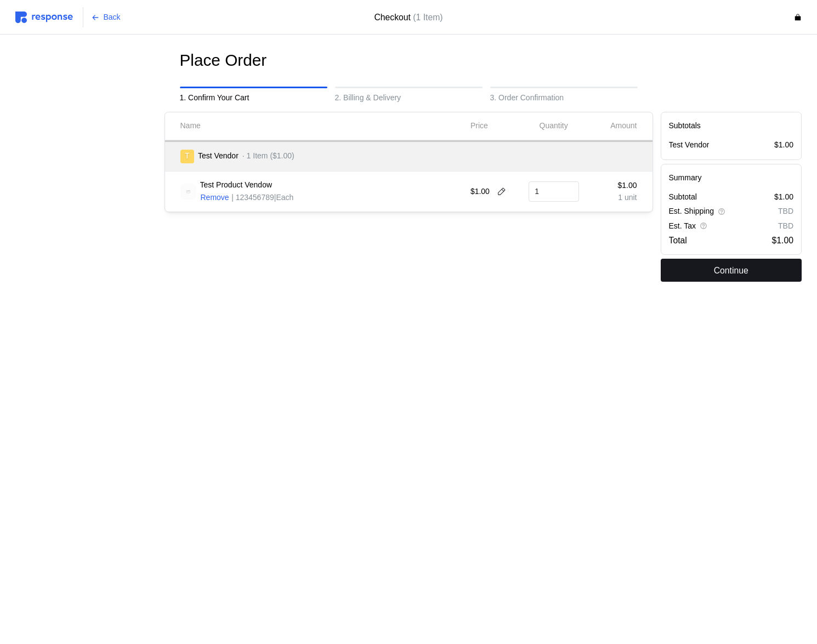
click at [705, 273] on button "Continue" at bounding box center [730, 270] width 141 height 23
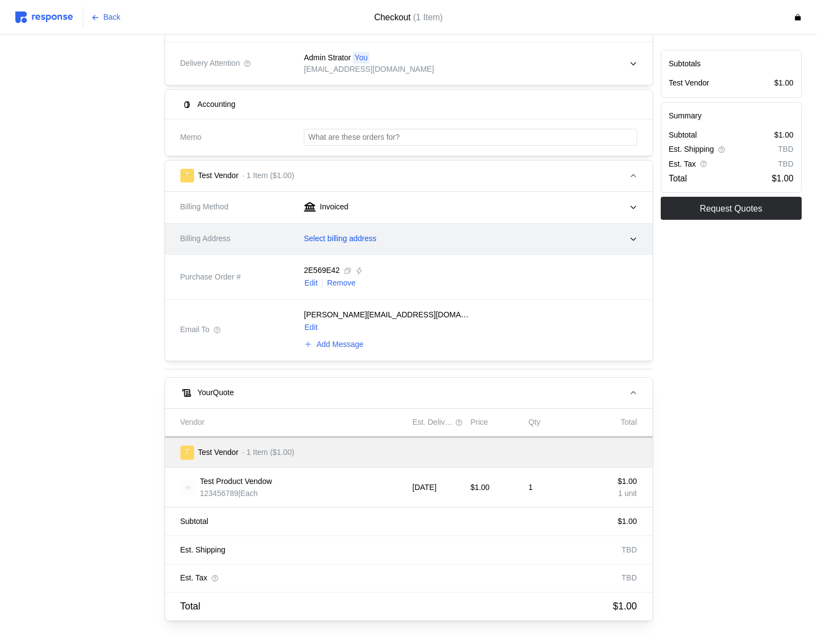
scroll to position [185, 0]
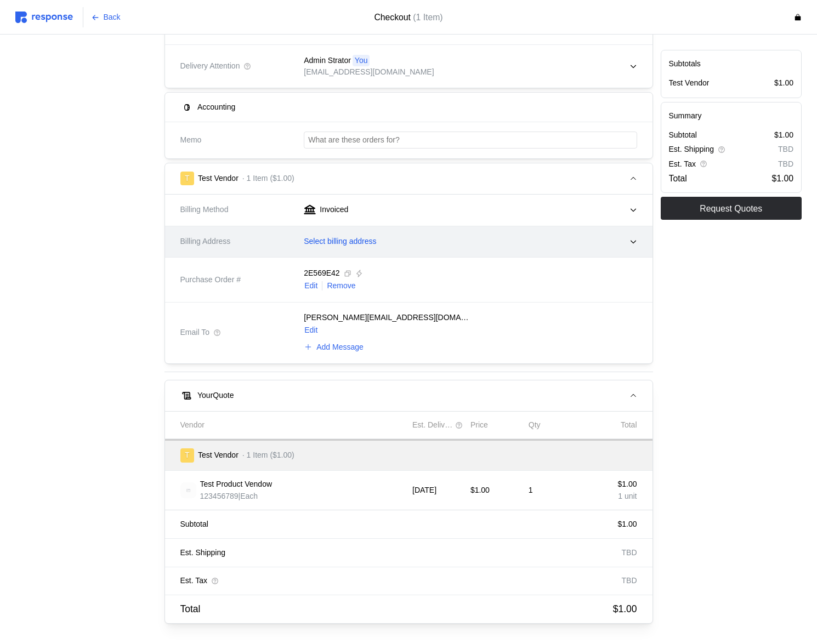
click at [362, 247] on p "Select billing address" at bounding box center [340, 242] width 72 height 12
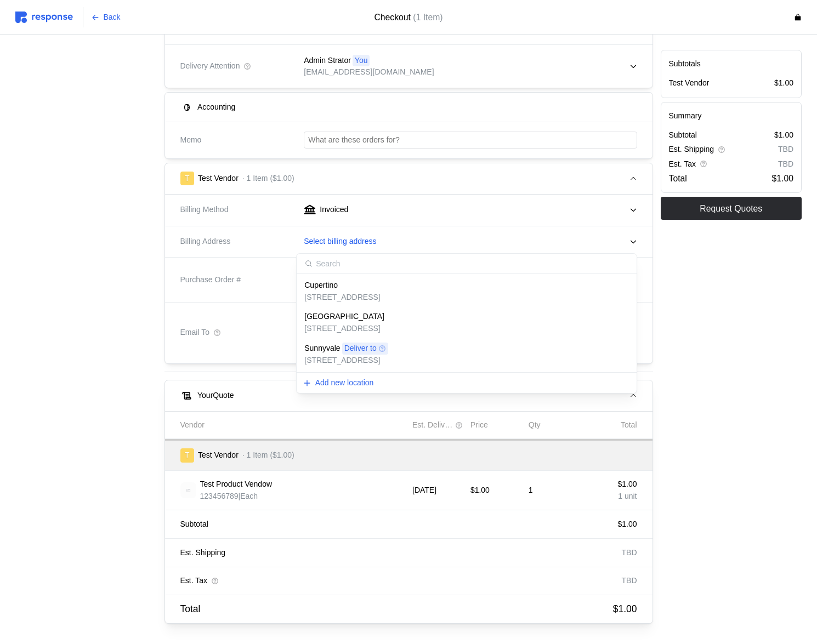
click at [344, 289] on div "Cupertino" at bounding box center [342, 285] width 76 height 12
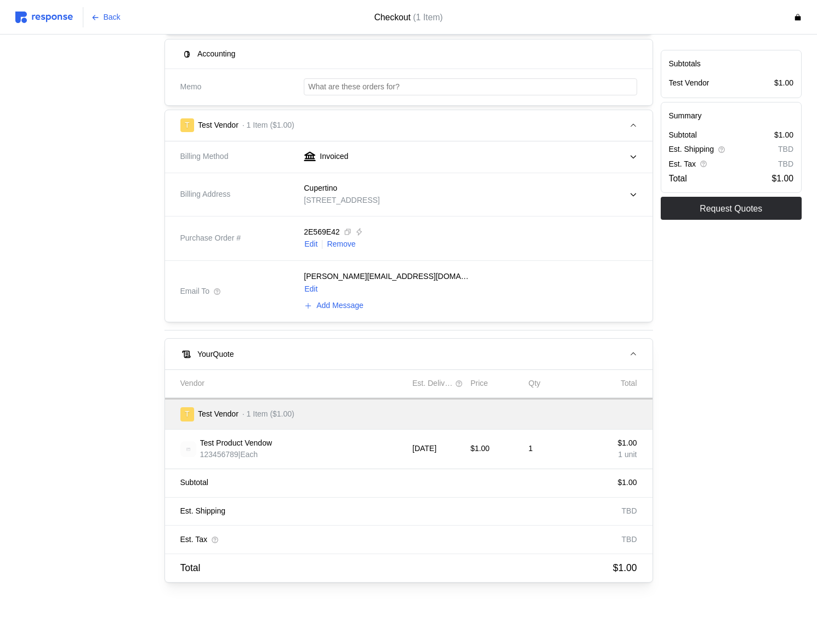
scroll to position [0, 0]
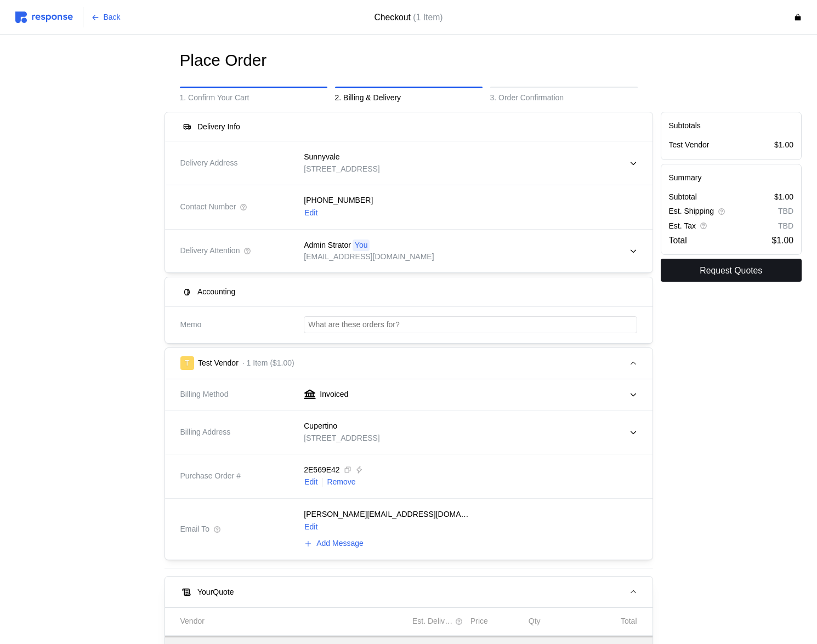
click at [728, 273] on p "Request Quotes" at bounding box center [730, 271] width 62 height 14
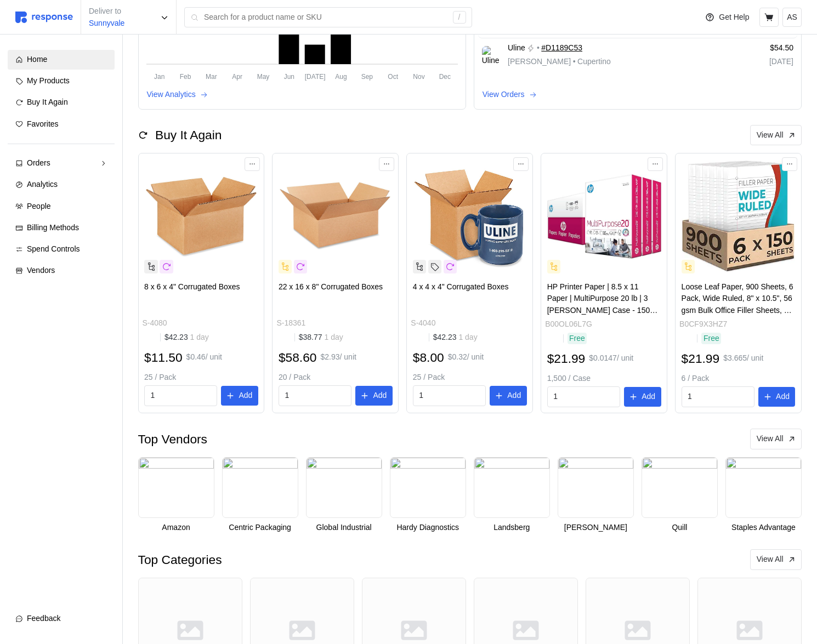
scroll to position [272, 0]
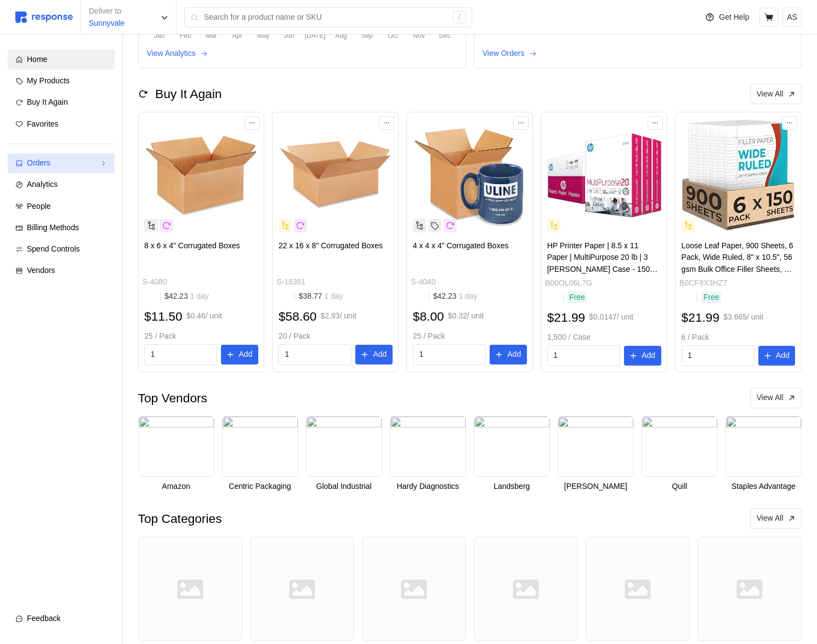
click at [66, 162] on div "Orders" at bounding box center [61, 163] width 69 height 12
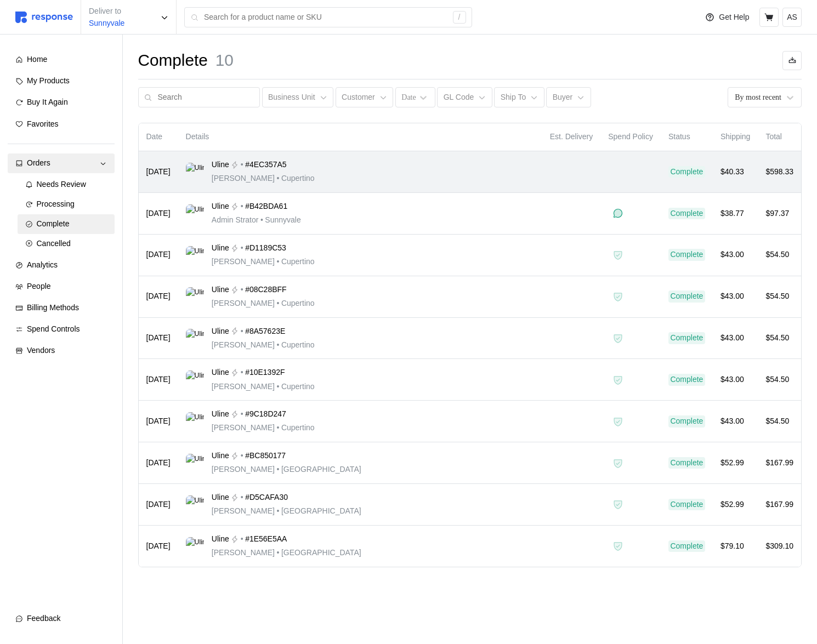
click at [406, 180] on div "Uline • #4EC357A5 [PERSON_NAME] • [GEOGRAPHIC_DATA]" at bounding box center [360, 172] width 349 height 26
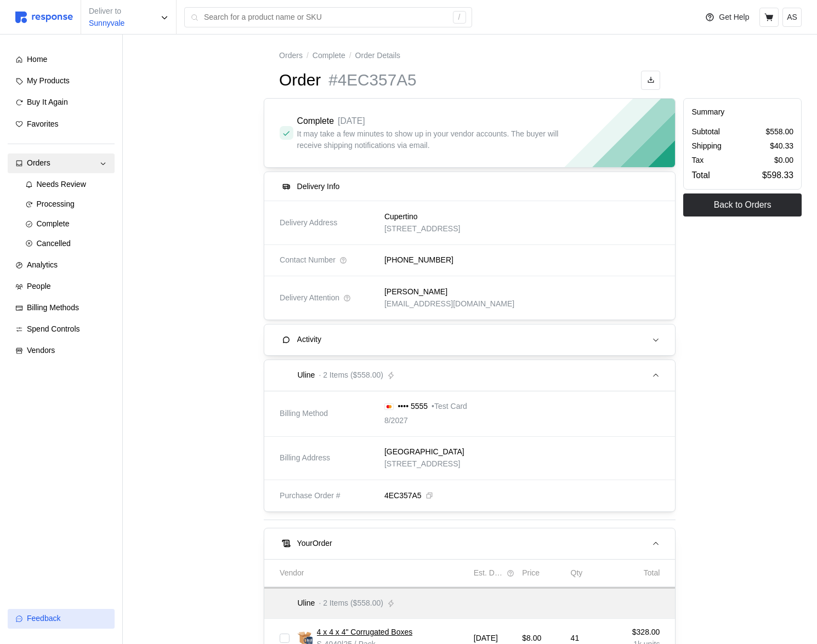
click at [82, 621] on div "Feedback" at bounding box center [67, 619] width 80 height 12
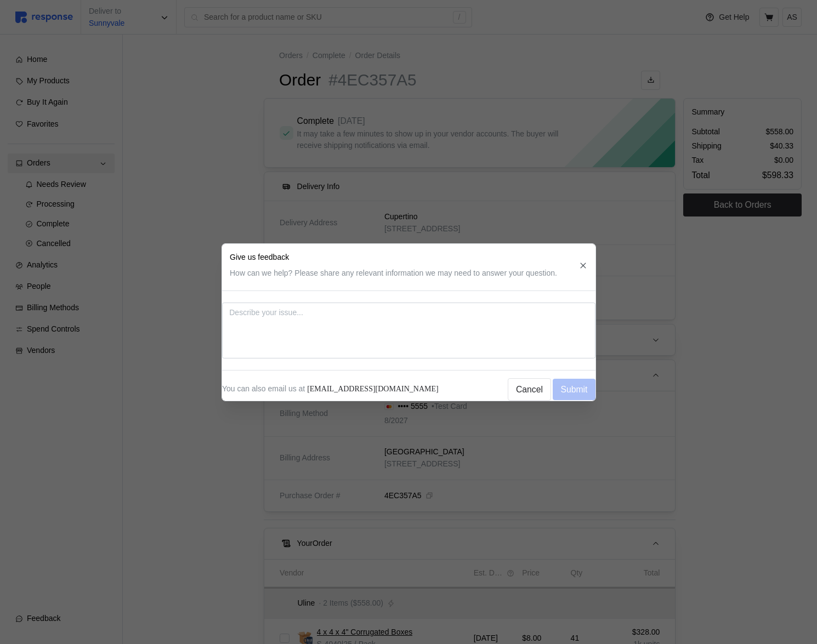
click at [589, 263] on button "button" at bounding box center [583, 266] width 14 height 14
type textarea "x"
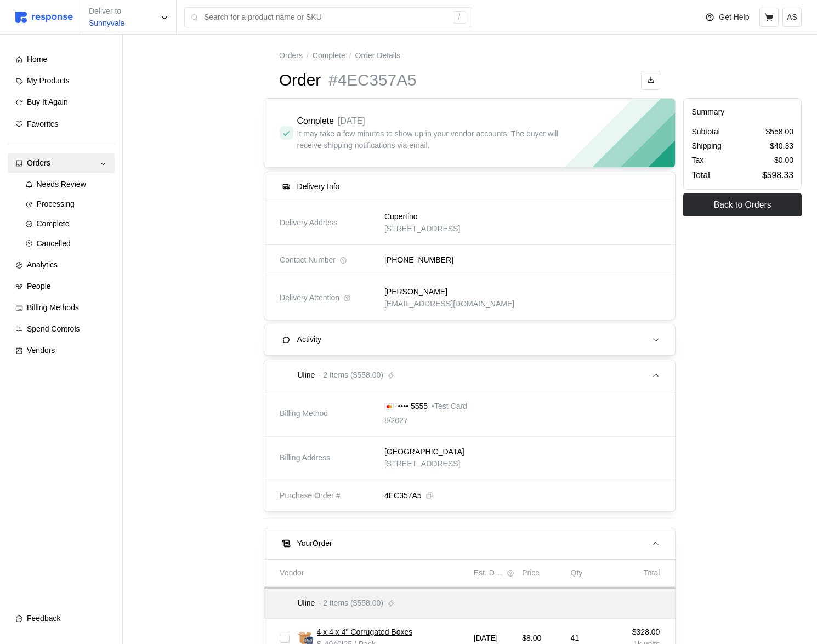
click at [159, 400] on div at bounding box center [197, 454] width 126 height 721
click at [62, 55] on div "Home" at bounding box center [67, 60] width 80 height 12
